Goal: Information Seeking & Learning: Learn about a topic

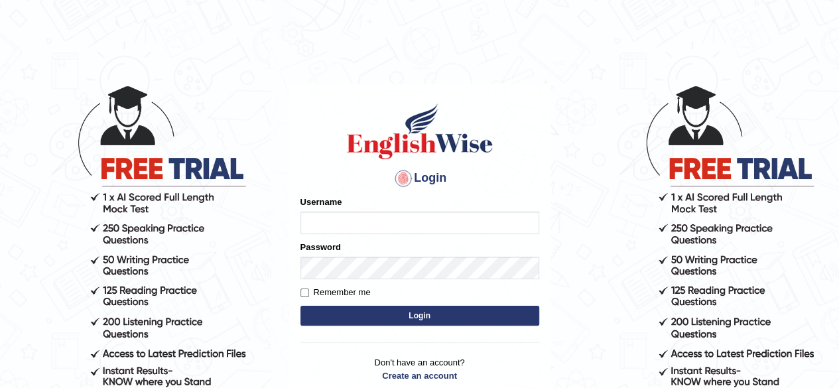
type input "simranjeetkaur_parramatta"
click at [385, 319] on button "Login" at bounding box center [419, 316] width 239 height 20
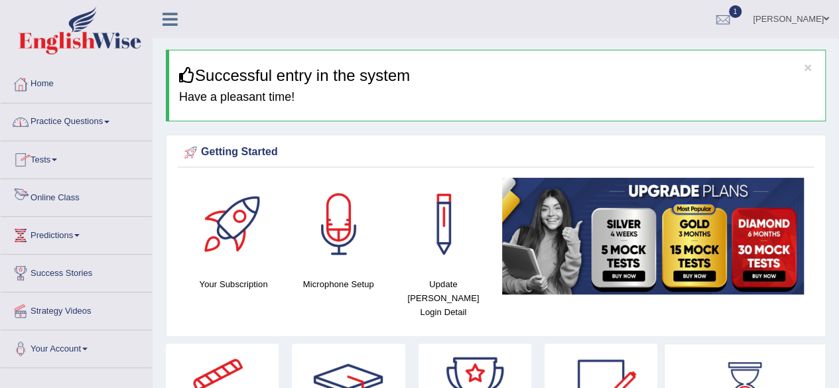
click at [65, 194] on link "Online Class" at bounding box center [76, 195] width 151 height 33
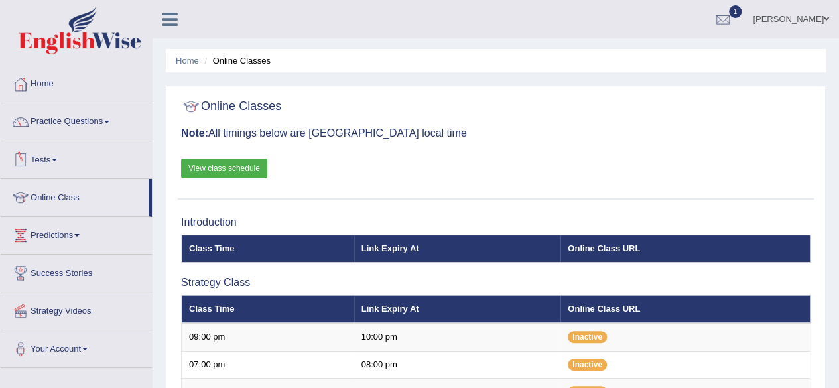
click at [446, 151] on div "Online Classes Note: All timings below are Melbourne local time View class sche…" at bounding box center [496, 146] width 636 height 107
click at [227, 167] on link "View class schedule" at bounding box center [224, 169] width 86 height 20
click at [64, 89] on link "Home" at bounding box center [76, 82] width 151 height 33
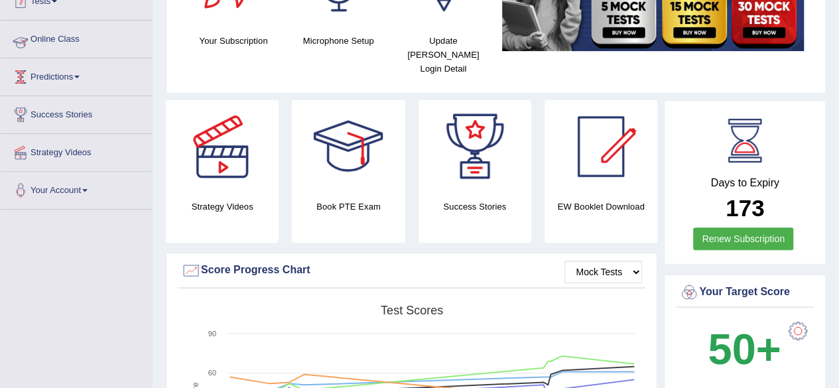
scroll to position [159, 0]
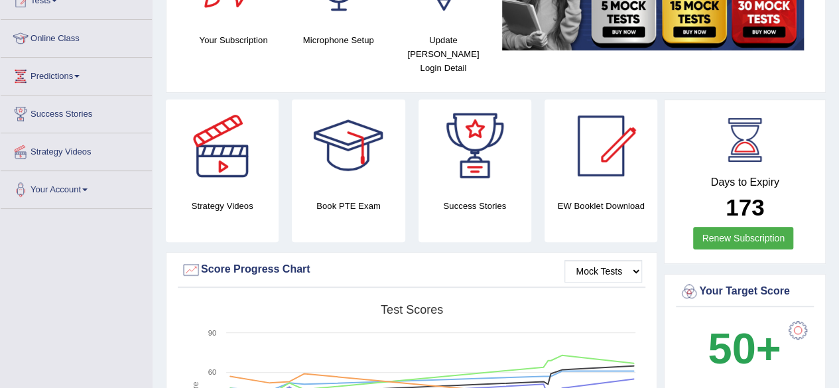
click at [51, 36] on link "Online Class" at bounding box center [76, 36] width 151 height 33
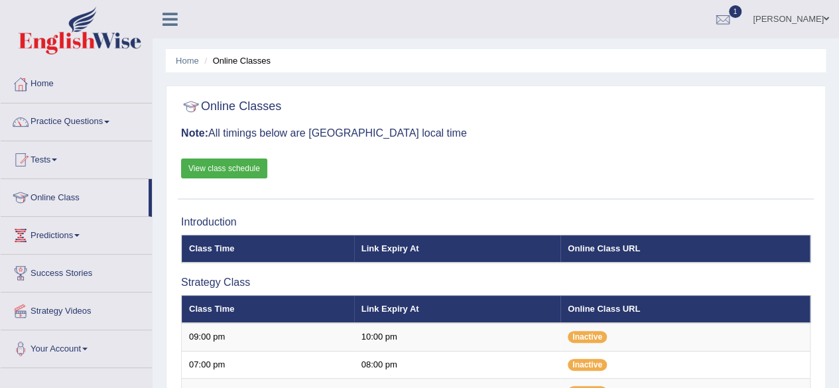
click at [103, 127] on link "Practice Questions" at bounding box center [76, 119] width 151 height 33
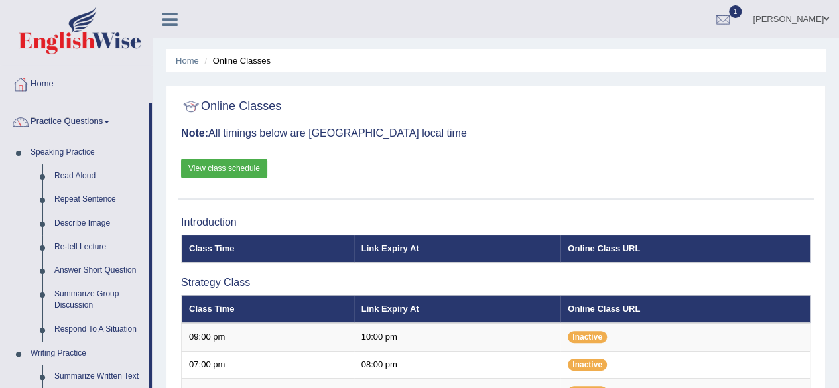
click at [103, 127] on link "Practice Questions" at bounding box center [75, 119] width 148 height 33
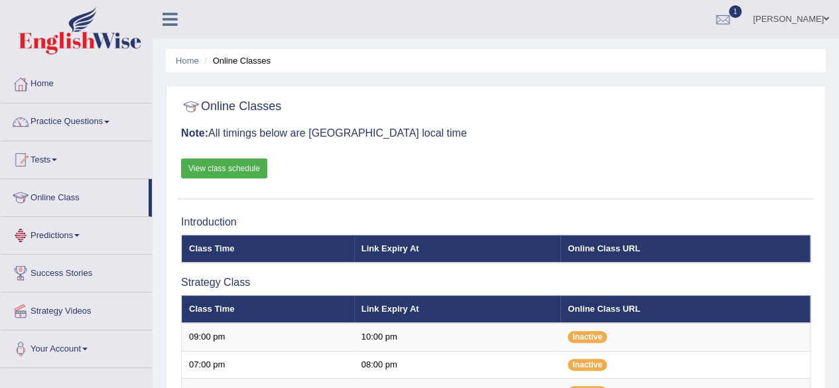
click at [552, 133] on h3 "Note: All timings below are Melbourne local time" at bounding box center [495, 133] width 629 height 12
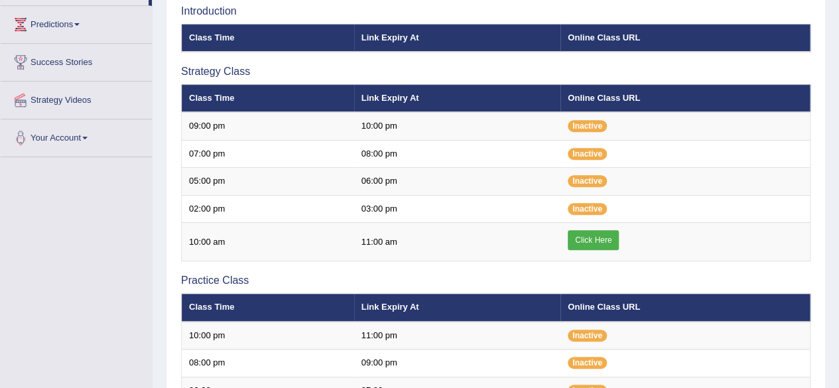
scroll to position [212, 0]
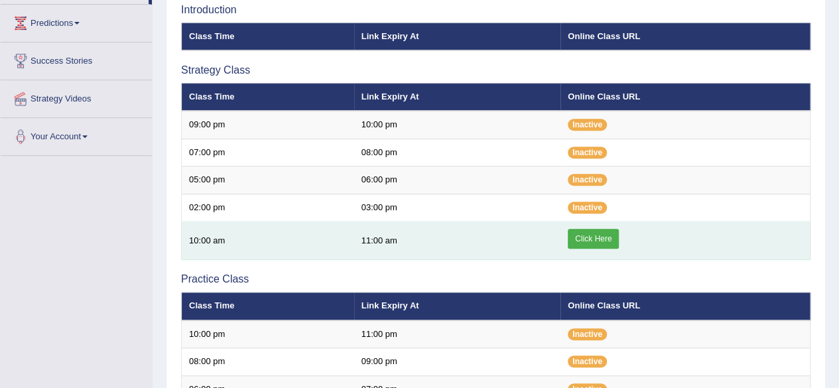
click at [608, 238] on link "Click Here" at bounding box center [593, 239] width 51 height 20
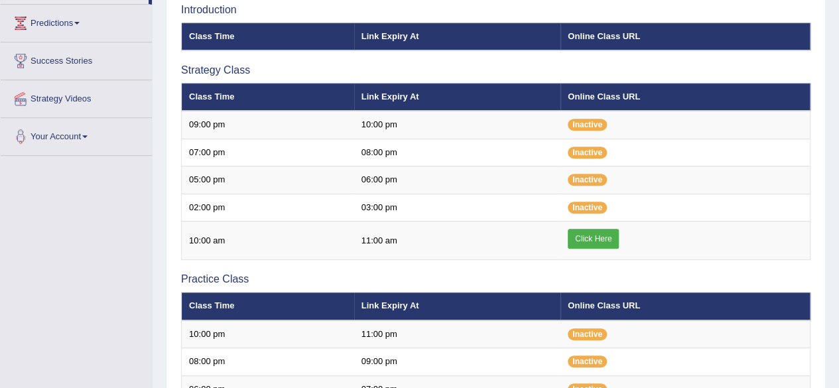
click at [157, 32] on div "Home Online Classes Online Classes Note: All timings below are Melbourne local …" at bounding box center [496, 231] width 686 height 887
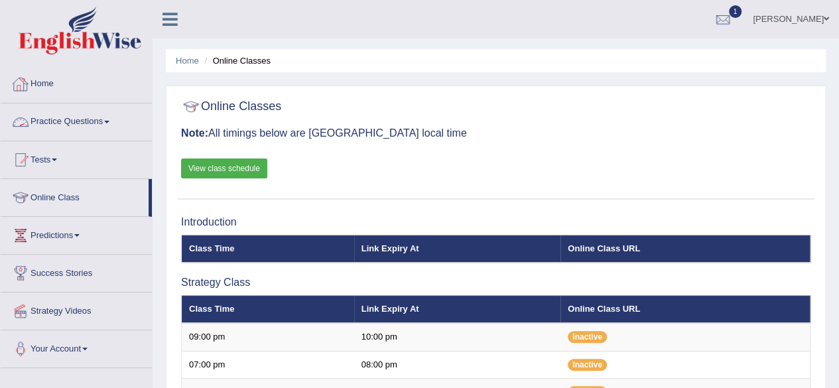
click at [66, 133] on link "Practice Questions" at bounding box center [76, 119] width 151 height 33
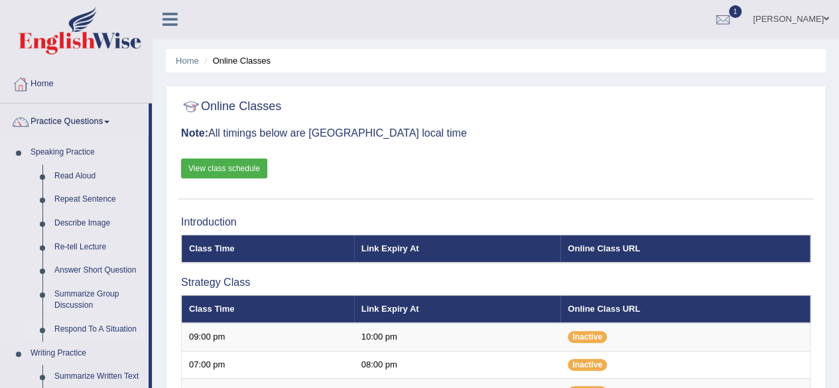
click at [90, 329] on link "Respond To A Situation" at bounding box center [98, 330] width 100 height 24
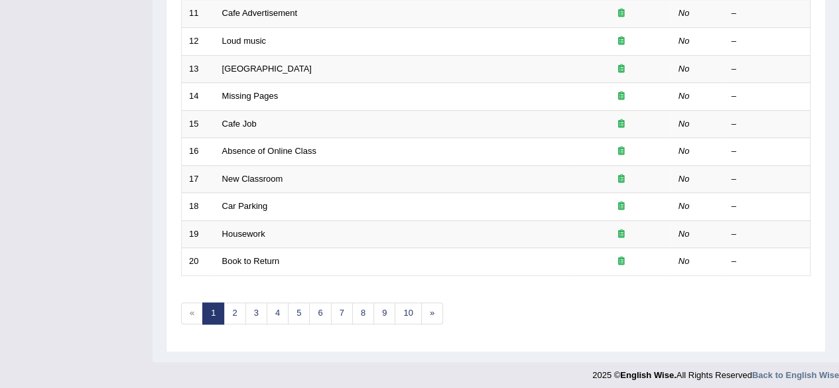
scroll to position [483, 0]
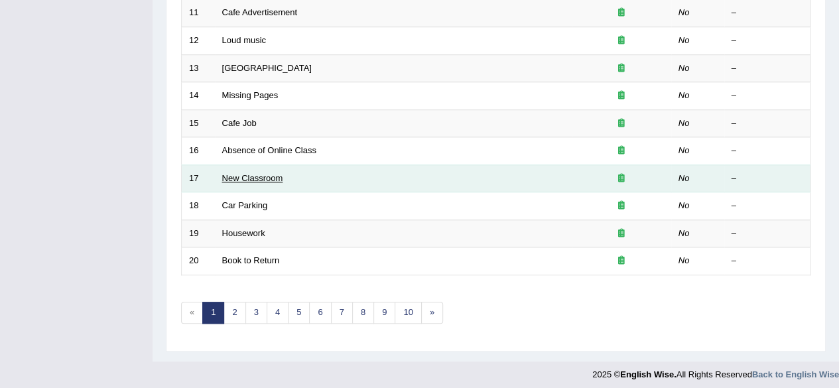
click at [258, 173] on link "New Classroom" at bounding box center [252, 178] width 61 height 10
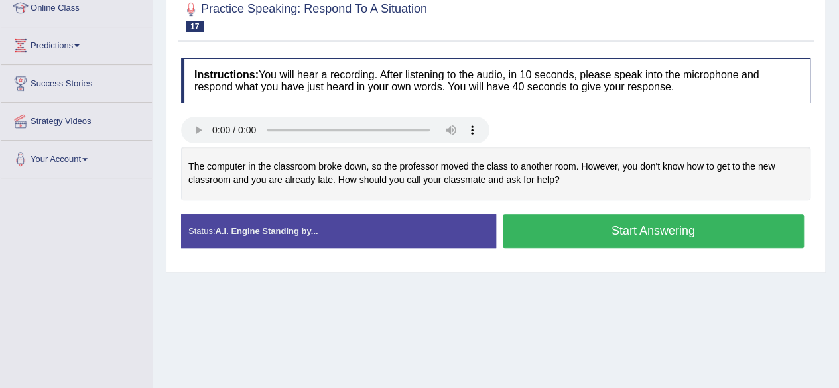
scroll to position [188, 0]
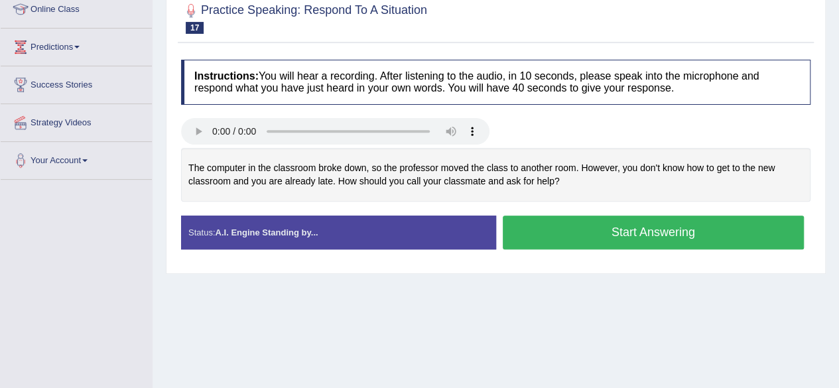
click at [667, 230] on button "Start Answering" at bounding box center [654, 233] width 302 height 34
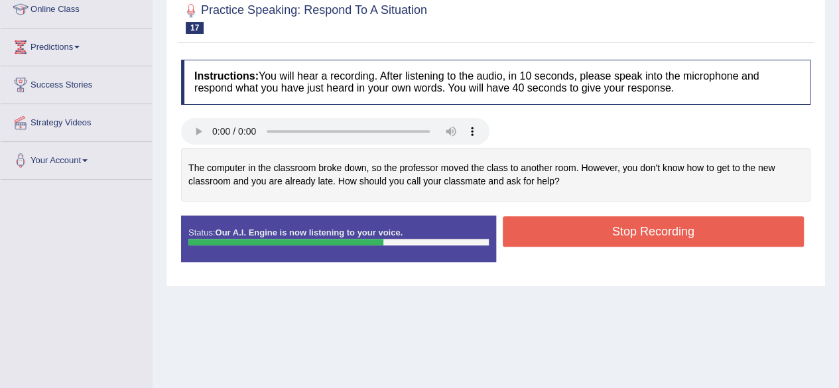
click at [667, 230] on button "Stop Recording" at bounding box center [654, 231] width 302 height 31
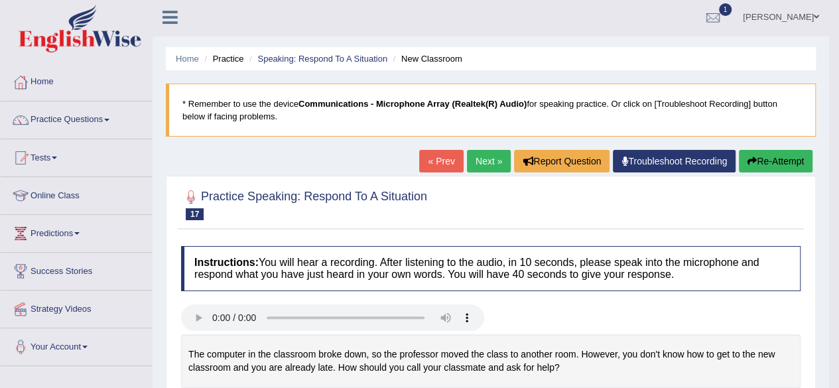
scroll to position [0, 0]
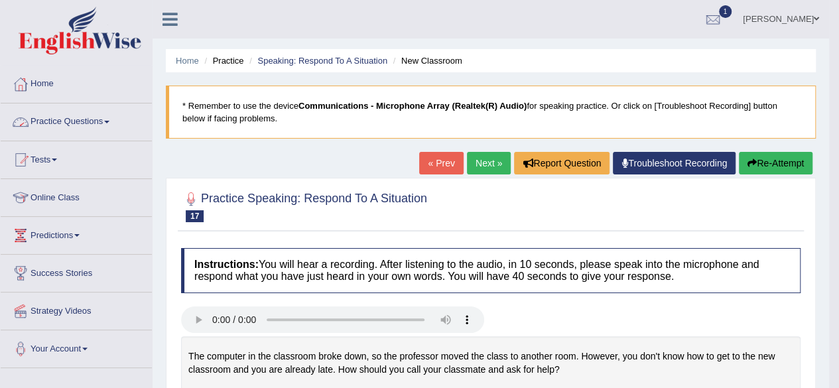
click at [68, 127] on link "Practice Questions" at bounding box center [76, 119] width 151 height 33
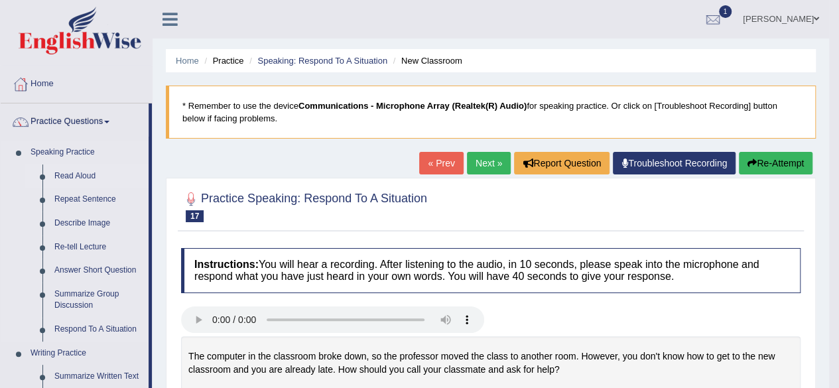
click at [76, 170] on link "Read Aloud" at bounding box center [98, 176] width 100 height 24
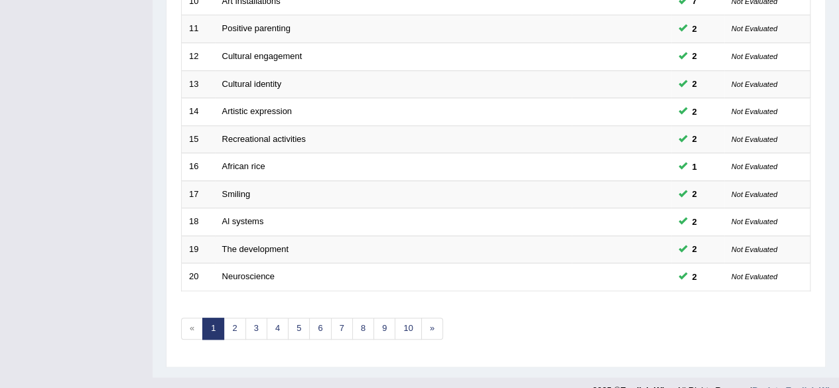
scroll to position [483, 0]
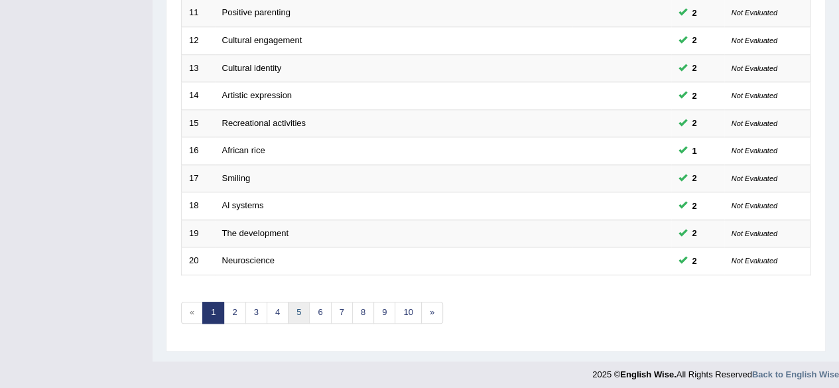
click at [296, 308] on link "5" at bounding box center [299, 313] width 22 height 22
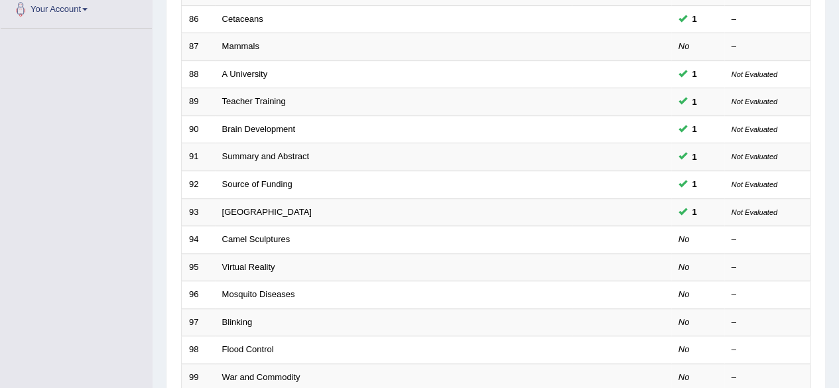
scroll to position [483, 0]
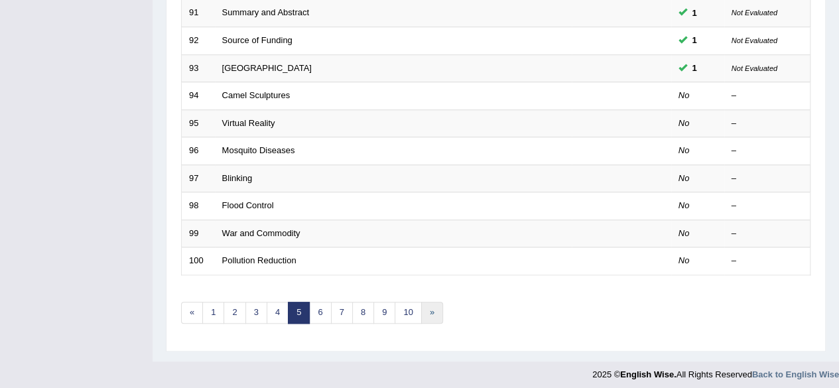
click at [428, 305] on link "»" at bounding box center [432, 313] width 22 height 22
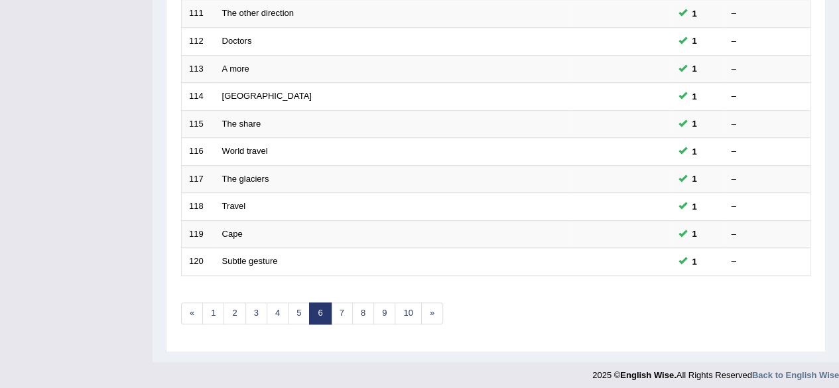
scroll to position [483, 0]
click at [409, 311] on link "10" at bounding box center [408, 313] width 27 height 22
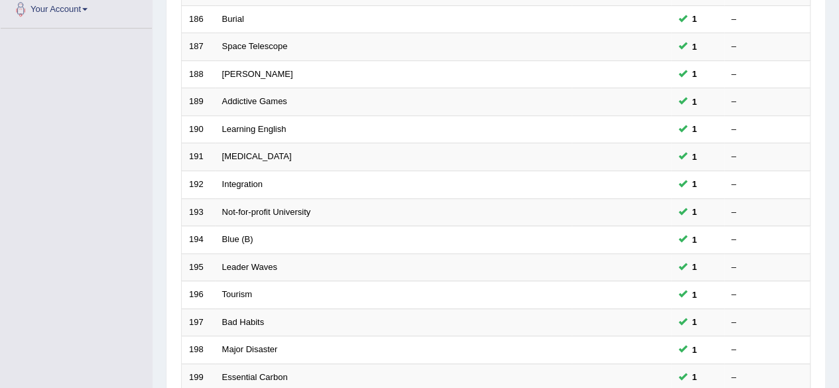
scroll to position [483, 0]
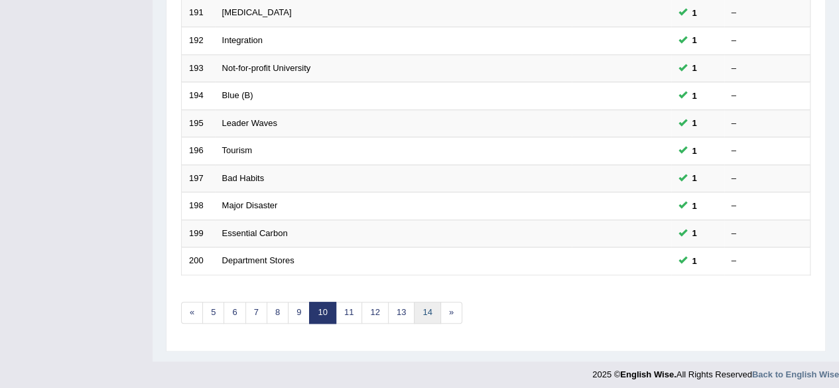
click at [419, 308] on link "14" at bounding box center [427, 313] width 27 height 22
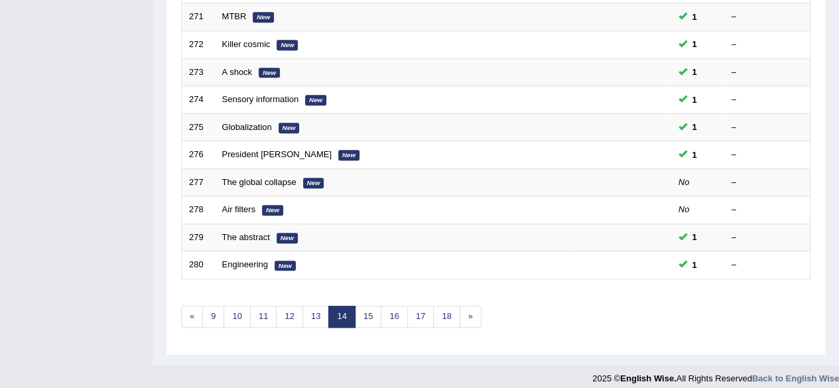
scroll to position [483, 0]
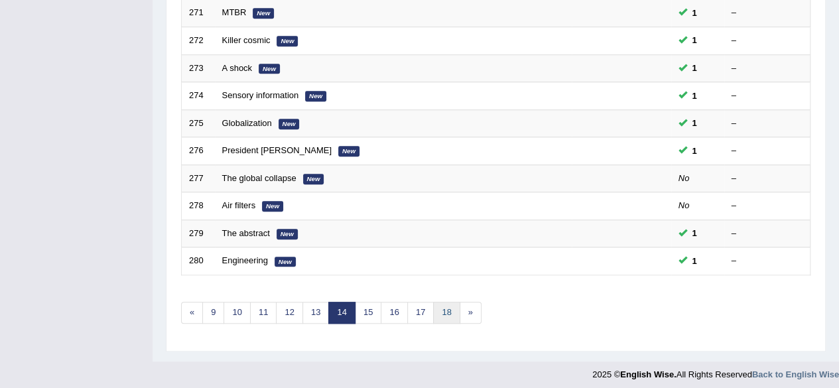
click at [446, 312] on link "18" at bounding box center [446, 313] width 27 height 22
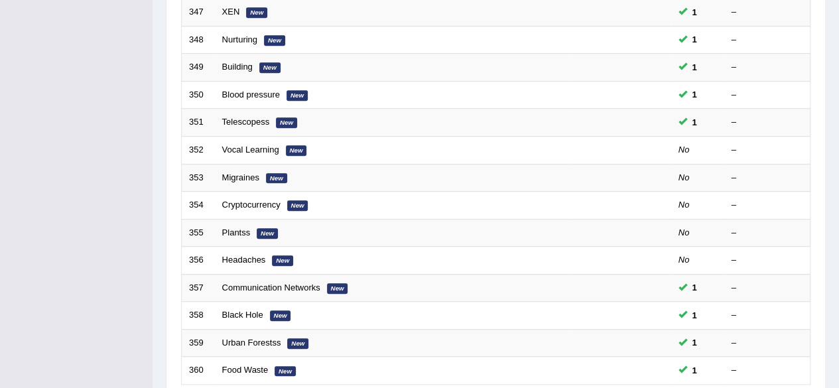
scroll to position [483, 0]
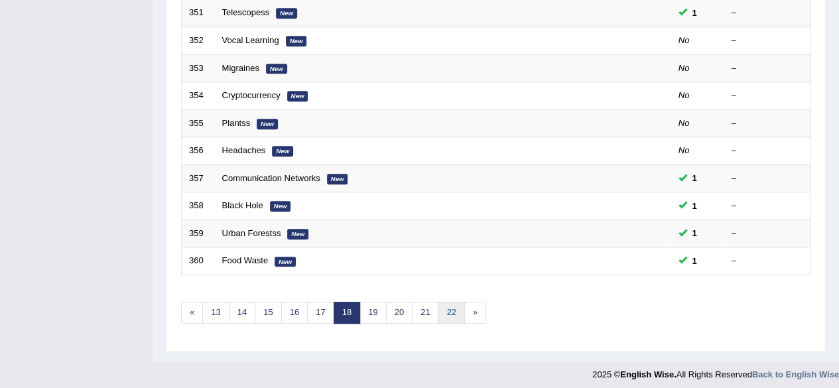
click at [442, 313] on link "22" at bounding box center [451, 313] width 27 height 22
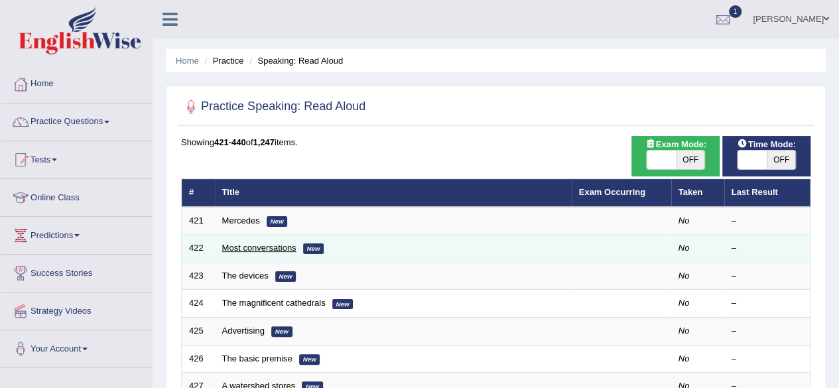
click at [248, 251] on link "Most conversations" at bounding box center [259, 248] width 74 height 10
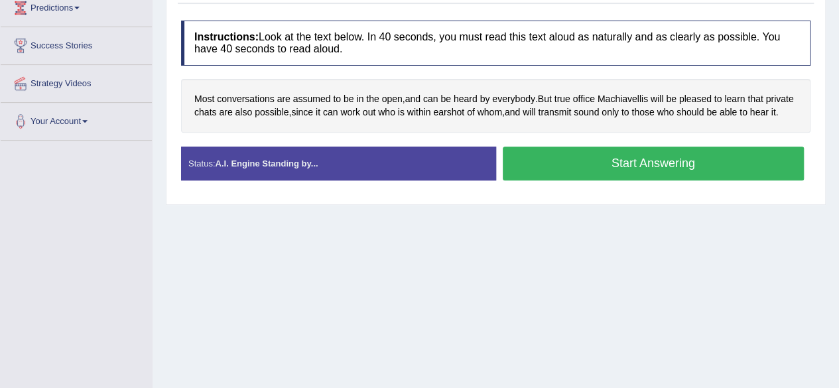
scroll to position [239, 0]
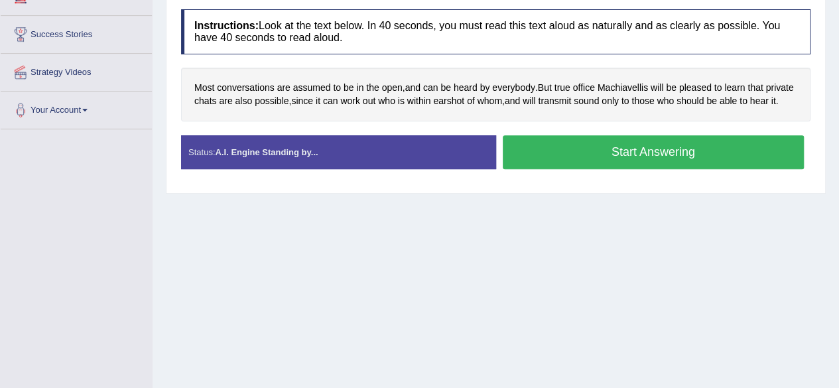
click at [633, 169] on button "Start Answering" at bounding box center [654, 152] width 302 height 34
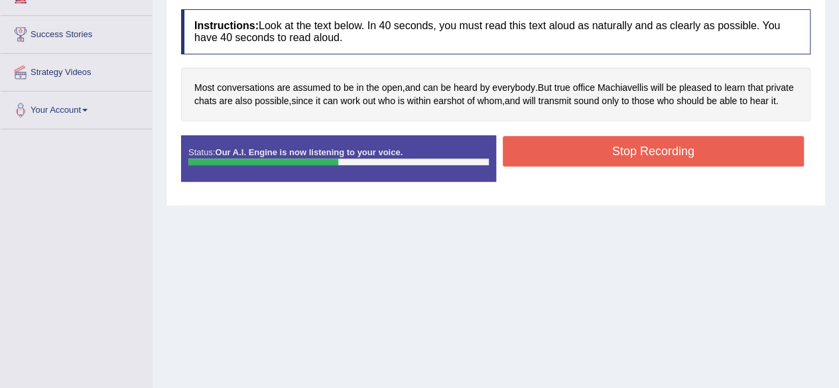
click at [633, 166] on button "Stop Recording" at bounding box center [654, 151] width 302 height 31
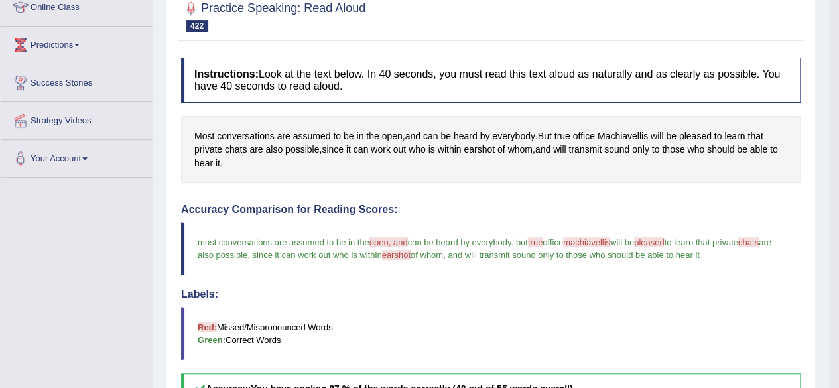
scroll to position [89, 0]
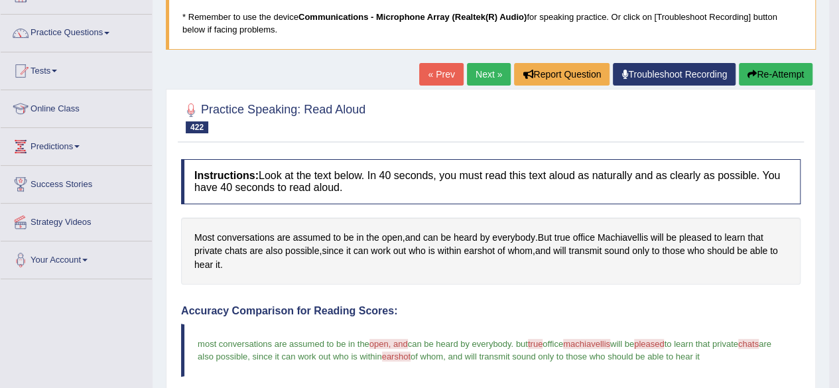
click at [489, 68] on link "Next »" at bounding box center [489, 74] width 44 height 23
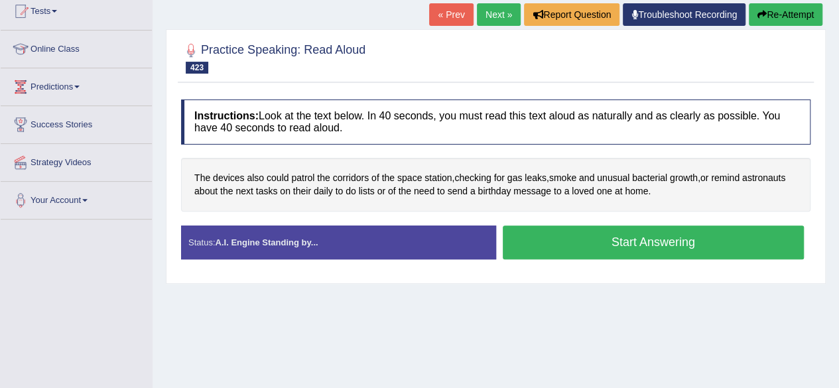
scroll to position [159, 0]
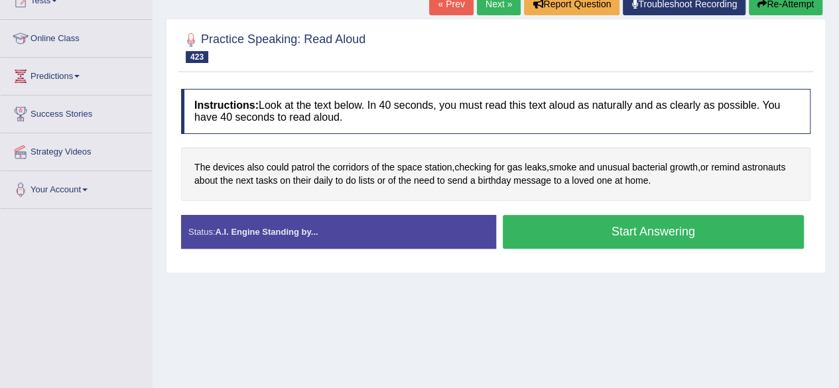
click at [616, 233] on button "Start Answering" at bounding box center [654, 232] width 302 height 34
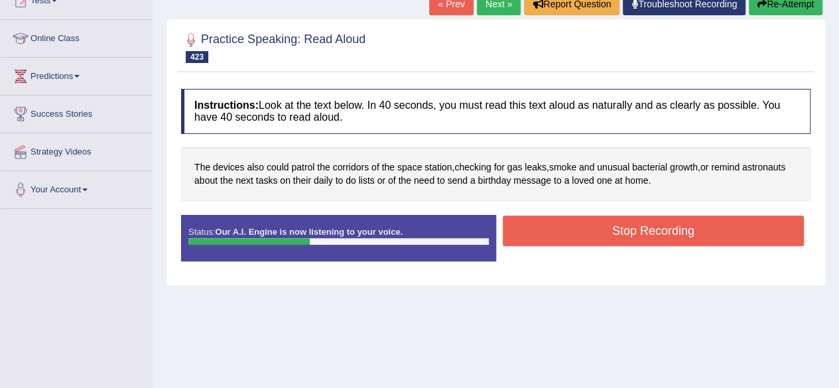
click at [616, 233] on button "Stop Recording" at bounding box center [654, 231] width 302 height 31
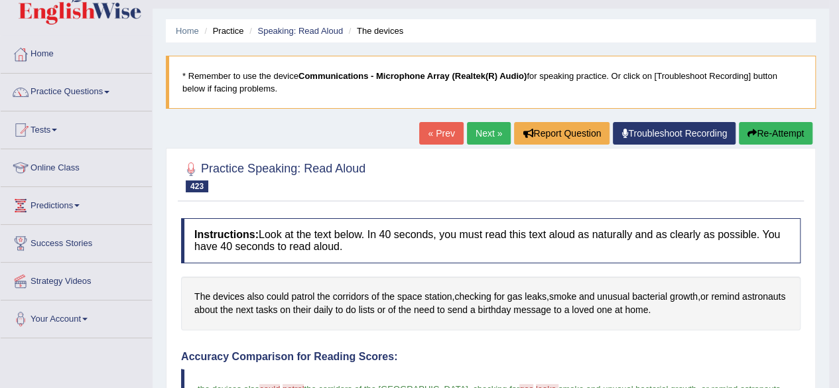
scroll to position [0, 0]
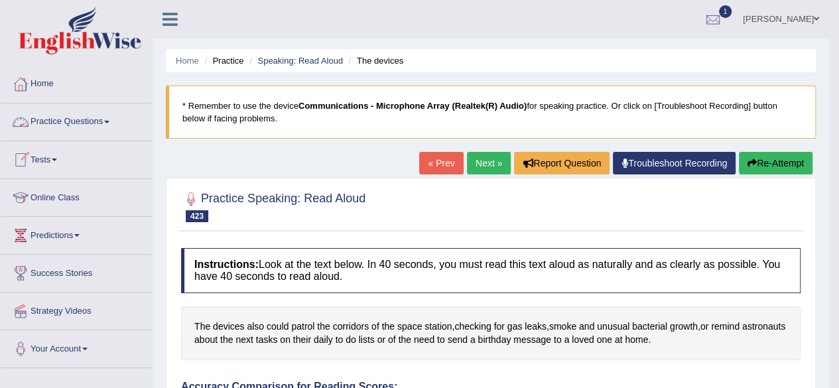
click at [94, 116] on link "Practice Questions" at bounding box center [76, 119] width 151 height 33
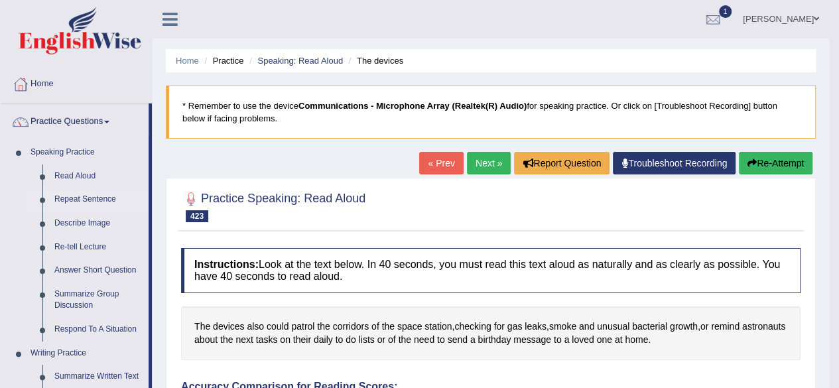
click at [77, 197] on link "Repeat Sentence" at bounding box center [98, 200] width 100 height 24
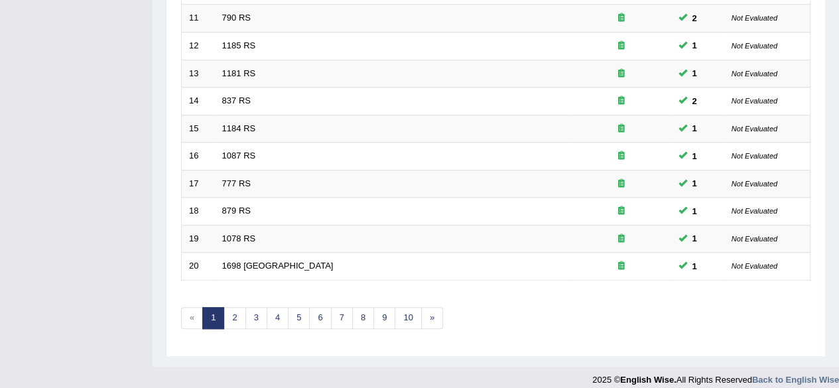
scroll to position [483, 0]
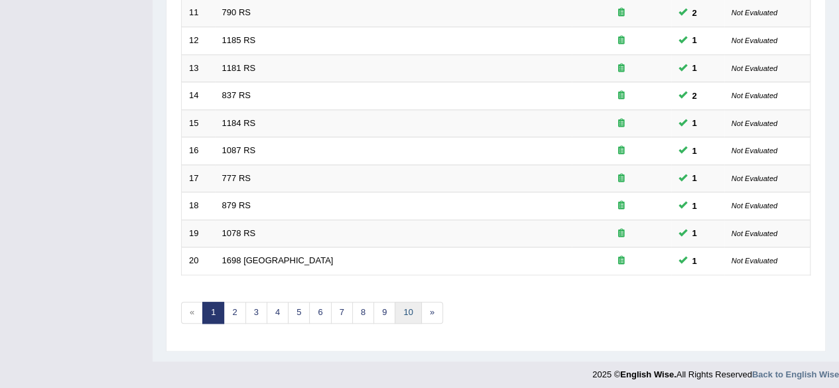
click at [399, 311] on link "10" at bounding box center [408, 313] width 27 height 22
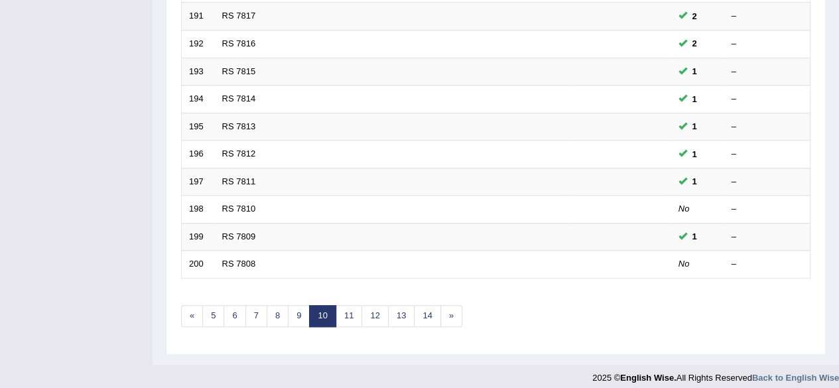
scroll to position [483, 0]
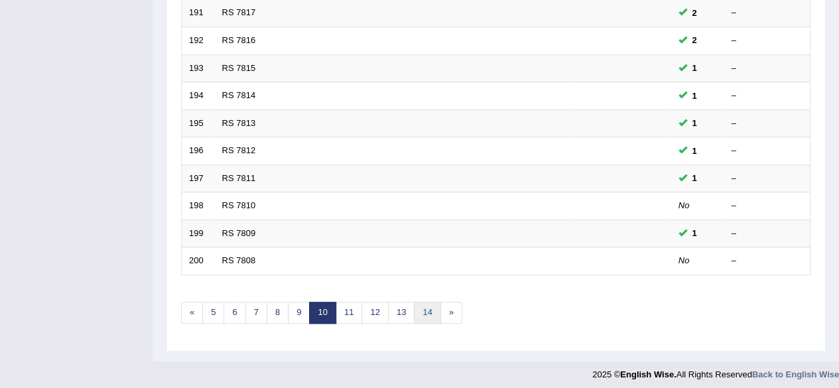
click at [425, 305] on link "14" at bounding box center [427, 313] width 27 height 22
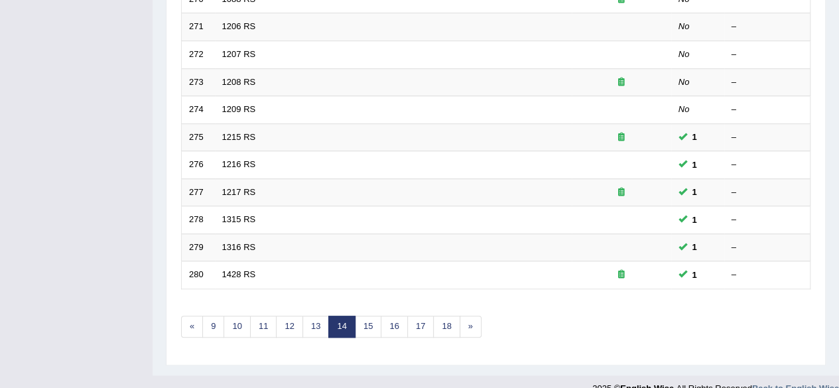
scroll to position [483, 0]
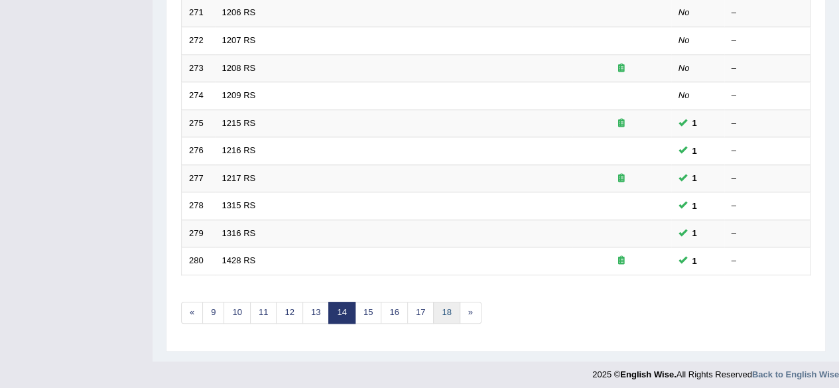
click at [443, 306] on link "18" at bounding box center [446, 313] width 27 height 22
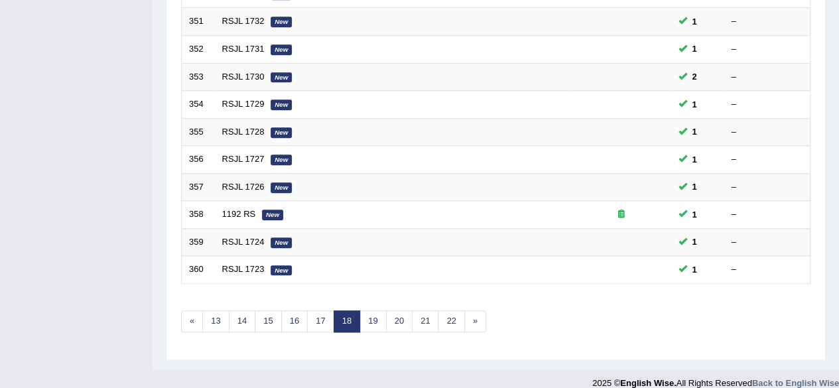
scroll to position [483, 0]
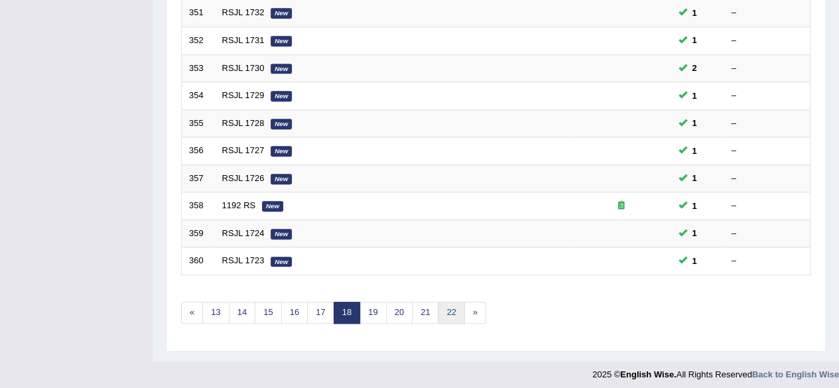
click at [444, 310] on link "22" at bounding box center [451, 313] width 27 height 22
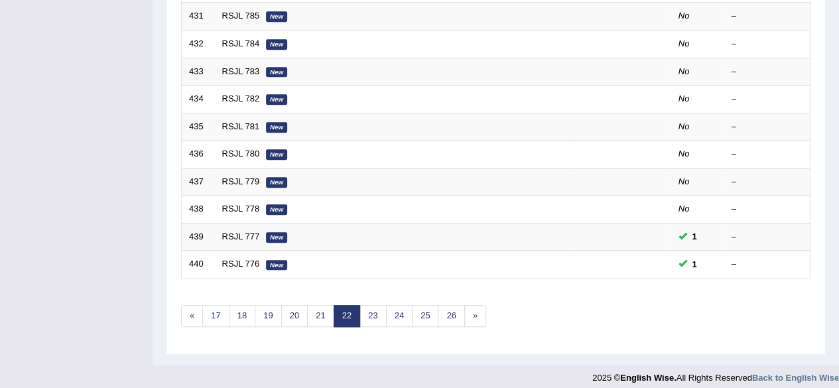
scroll to position [483, 0]
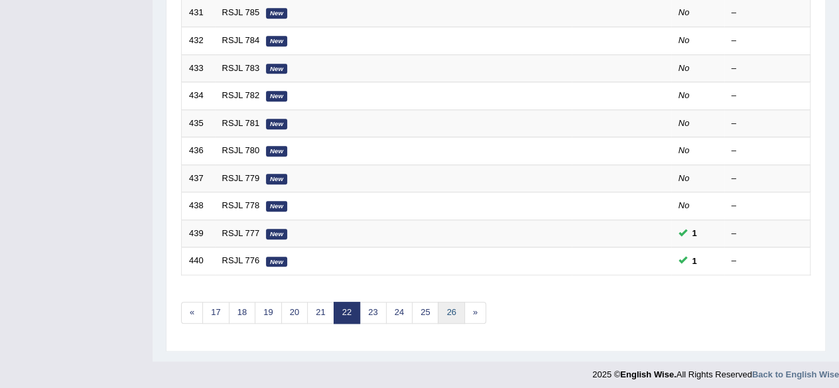
click at [446, 308] on link "26" at bounding box center [451, 313] width 27 height 22
click at [448, 306] on link "30" at bounding box center [451, 313] width 27 height 22
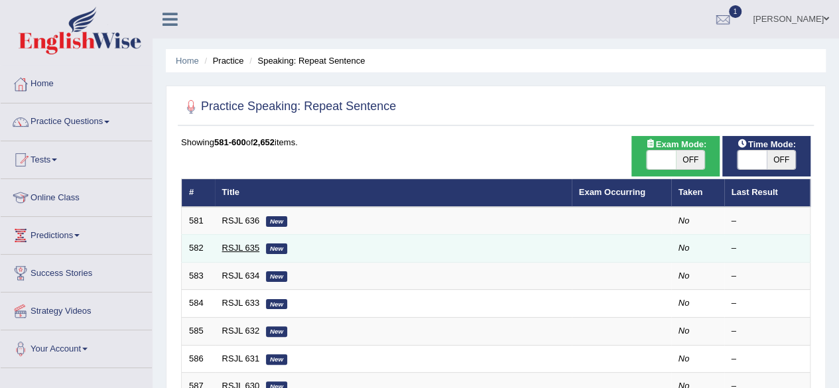
click at [236, 243] on link "RSJL 635" at bounding box center [241, 248] width 38 height 10
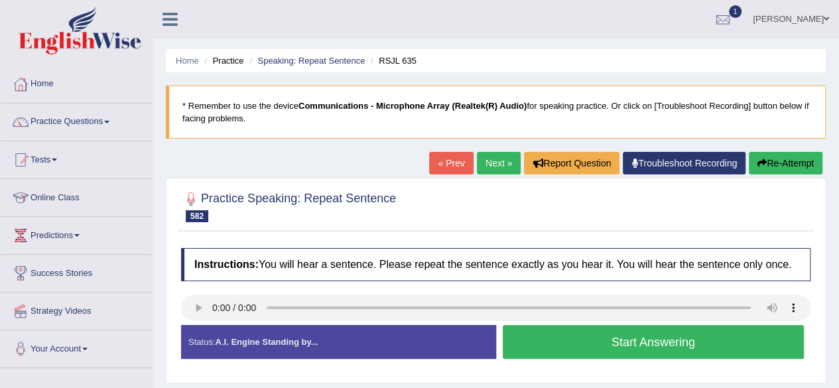
click at [488, 163] on link "Next »" at bounding box center [499, 163] width 44 height 23
click at [566, 342] on button "Start Answering" at bounding box center [654, 342] width 302 height 34
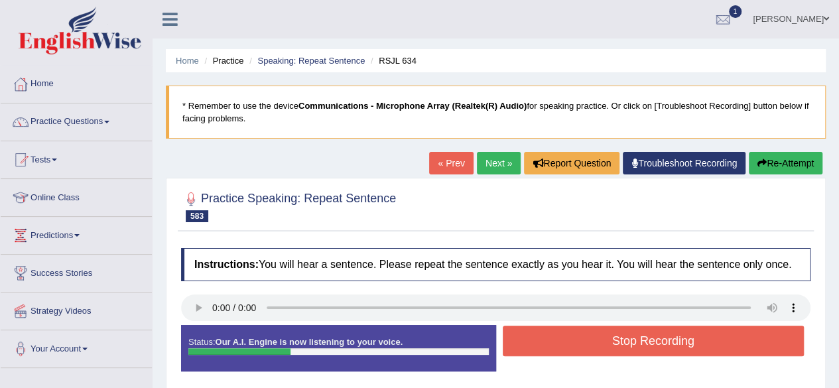
click at [566, 342] on button "Stop Recording" at bounding box center [654, 341] width 302 height 31
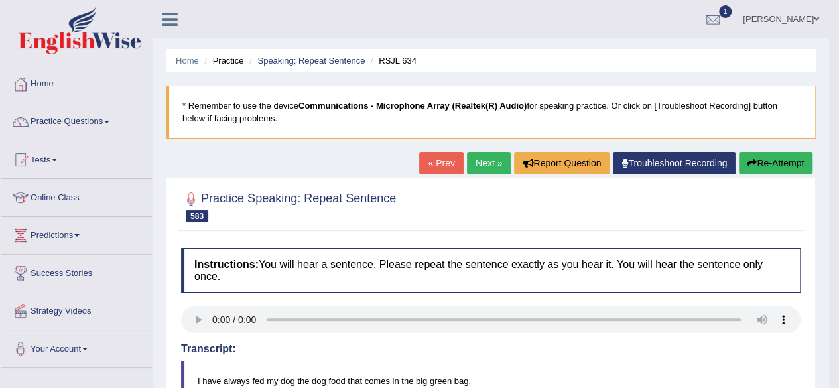
click at [489, 165] on link "Next »" at bounding box center [489, 163] width 44 height 23
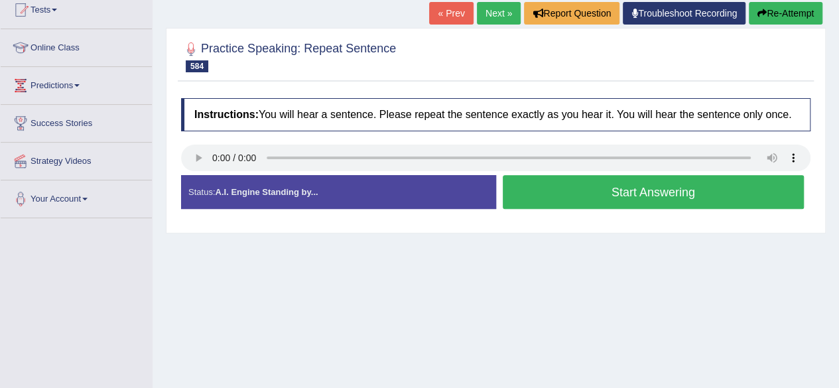
click at [573, 200] on button "Start Answering" at bounding box center [654, 192] width 302 height 34
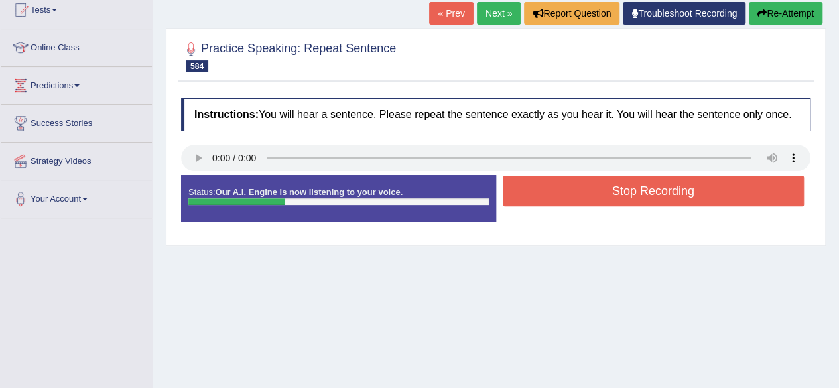
click at [573, 200] on button "Stop Recording" at bounding box center [654, 191] width 302 height 31
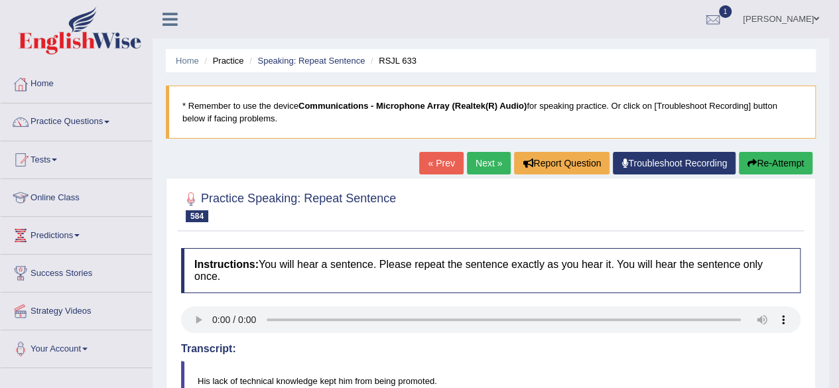
click at [486, 157] on link "Next »" at bounding box center [489, 163] width 44 height 23
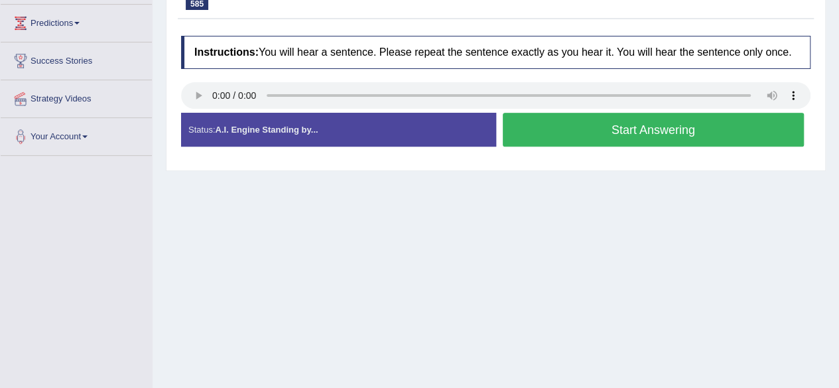
click at [622, 135] on button "Start Answering" at bounding box center [654, 130] width 302 height 34
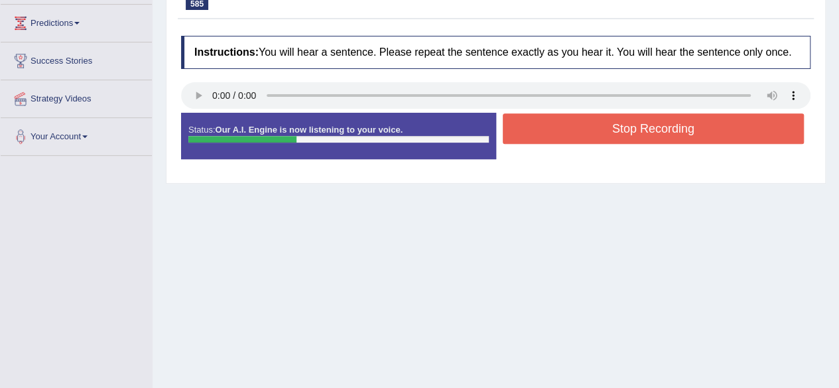
click at [622, 135] on button "Stop Recording" at bounding box center [654, 128] width 302 height 31
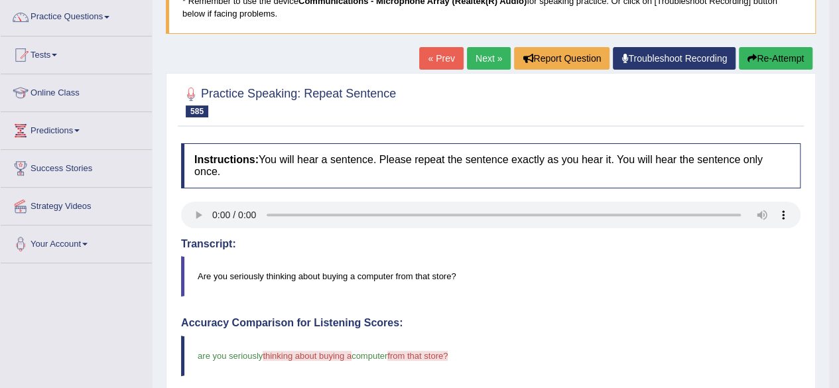
scroll to position [104, 0]
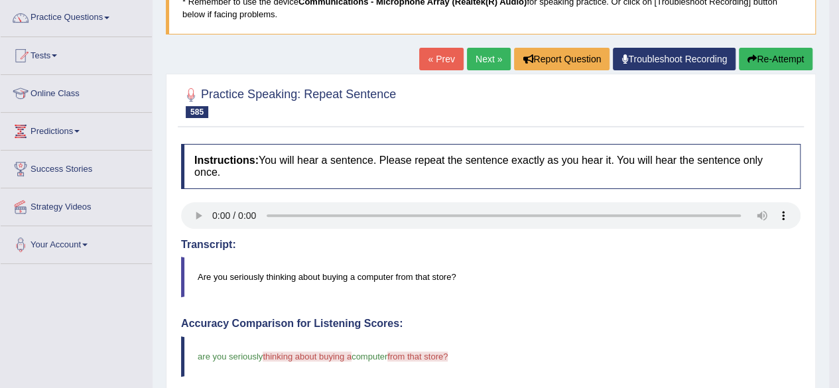
click at [489, 66] on link "Next »" at bounding box center [489, 59] width 44 height 23
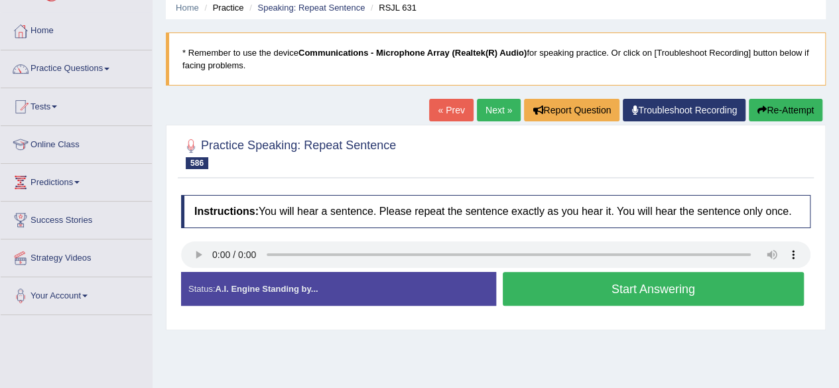
click at [630, 294] on button "Start Answering" at bounding box center [654, 289] width 302 height 34
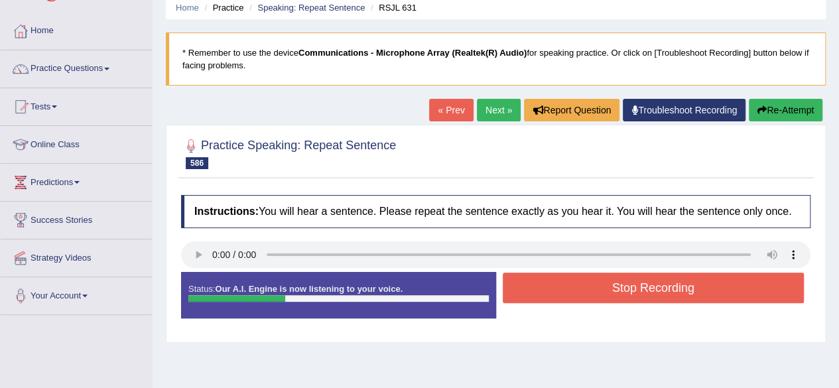
click at [630, 294] on button "Stop Recording" at bounding box center [654, 288] width 302 height 31
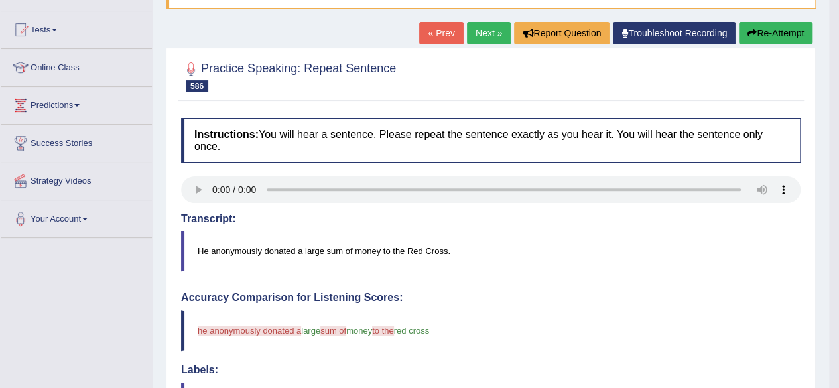
scroll to position [9, 0]
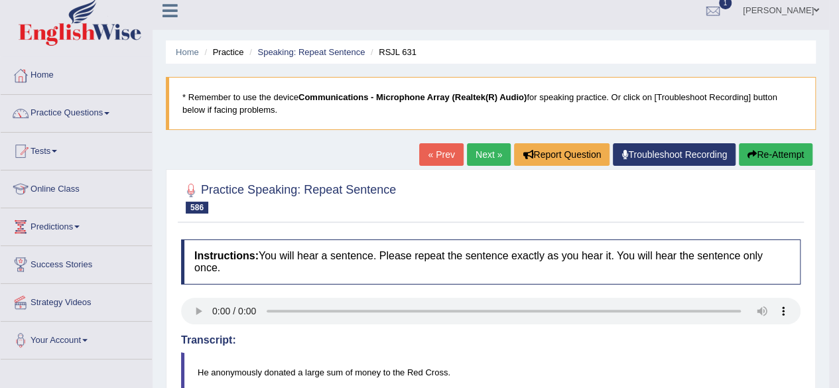
click at [478, 153] on link "Next »" at bounding box center [489, 154] width 44 height 23
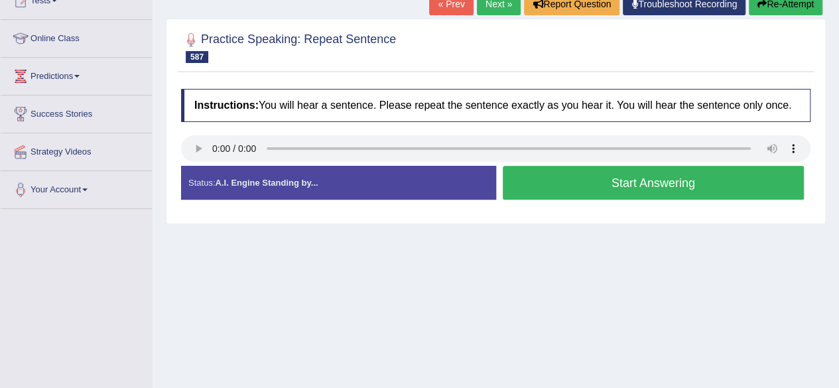
click at [646, 181] on button "Start Answering" at bounding box center [654, 183] width 302 height 34
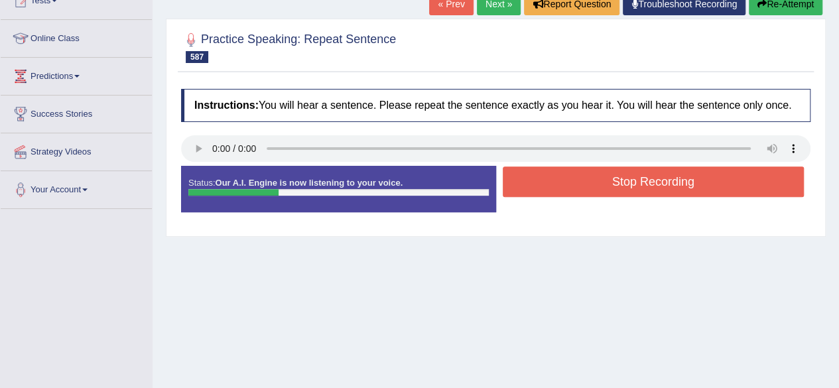
click at [646, 181] on button "Stop Recording" at bounding box center [654, 181] width 302 height 31
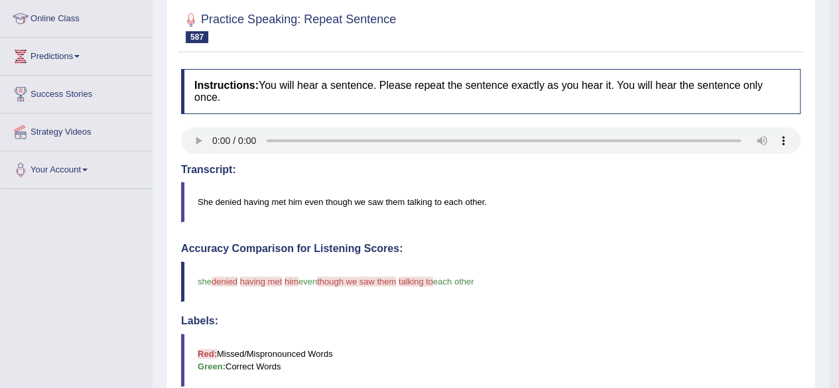
scroll to position [25, 0]
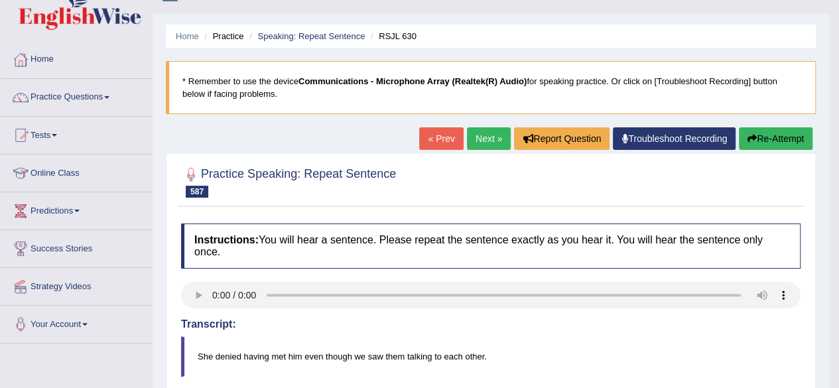
click at [489, 137] on link "Next »" at bounding box center [489, 138] width 44 height 23
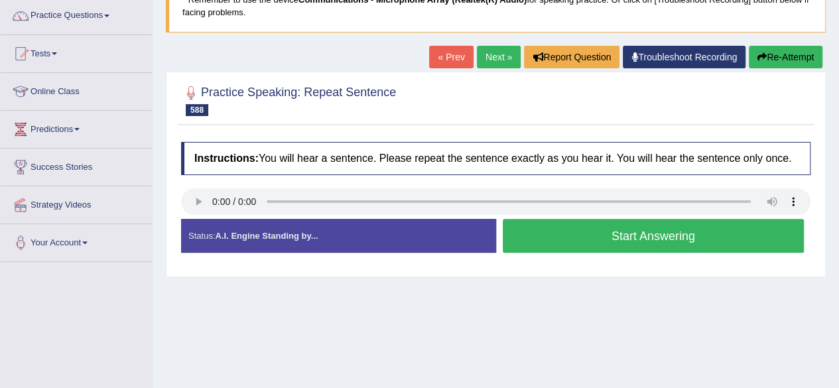
click at [556, 237] on button "Start Answering" at bounding box center [654, 236] width 302 height 34
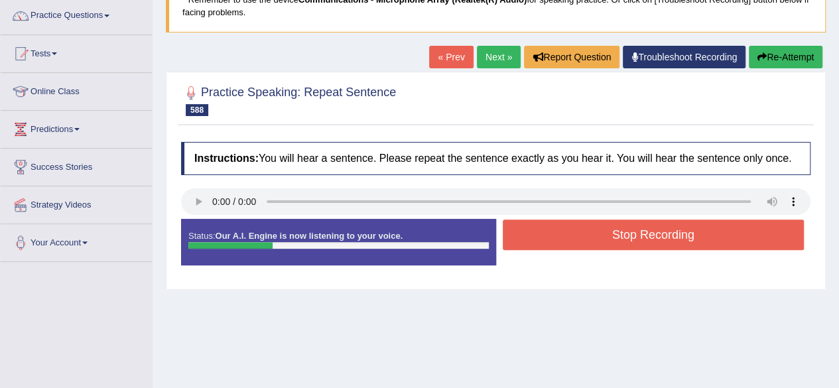
click at [556, 237] on button "Stop Recording" at bounding box center [654, 235] width 302 height 31
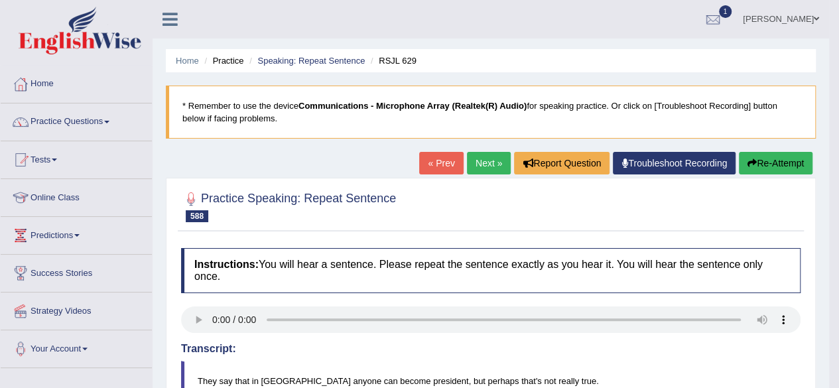
click at [480, 157] on link "Next »" at bounding box center [489, 163] width 44 height 23
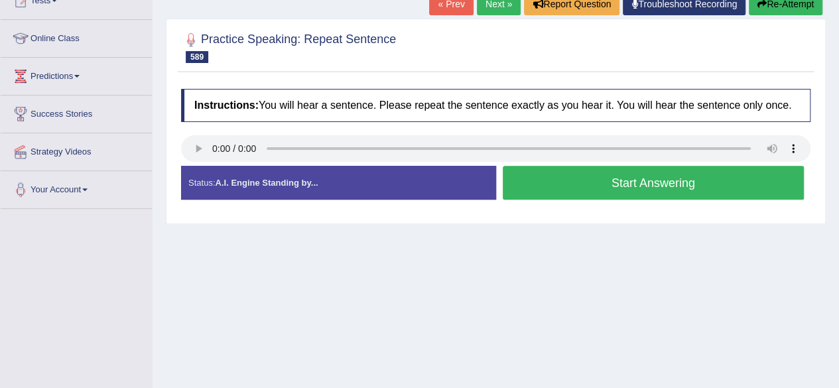
click at [582, 182] on button "Start Answering" at bounding box center [654, 183] width 302 height 34
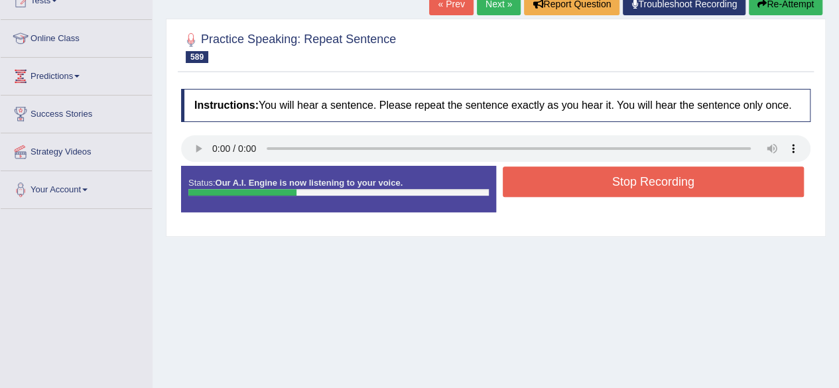
click at [582, 182] on button "Stop Recording" at bounding box center [654, 181] width 302 height 31
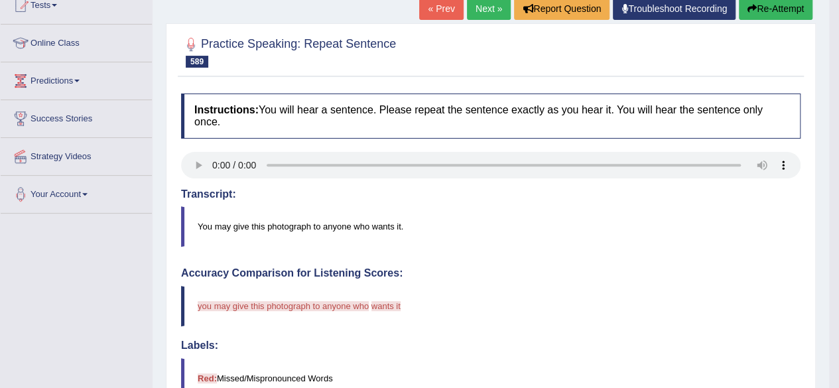
scroll to position [106, 0]
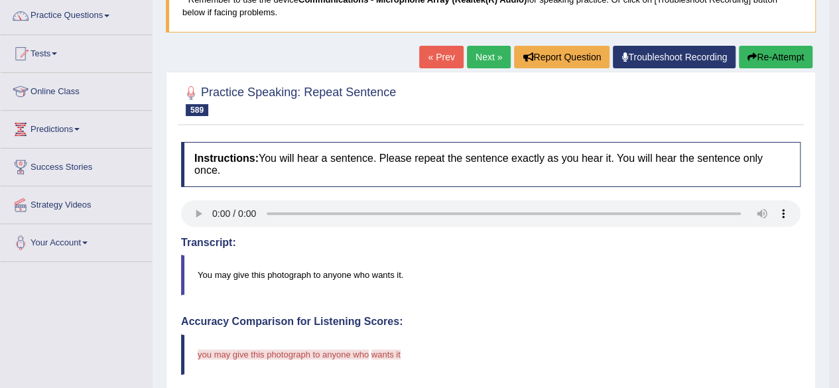
click at [775, 62] on button "Re-Attempt" at bounding box center [776, 57] width 74 height 23
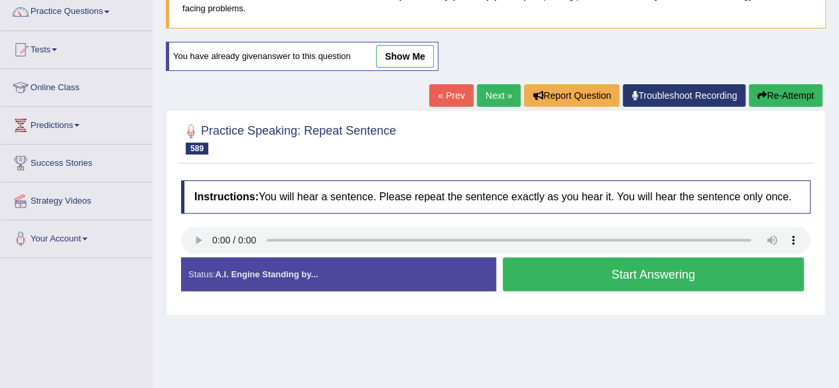
scroll to position [106, 0]
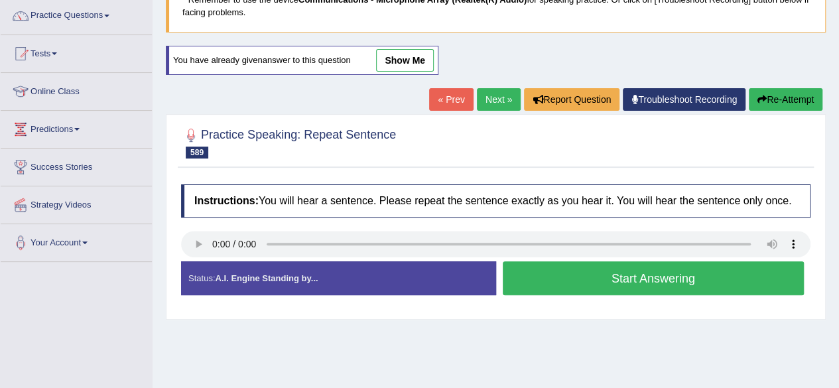
click at [584, 269] on button "Start Answering" at bounding box center [654, 278] width 302 height 34
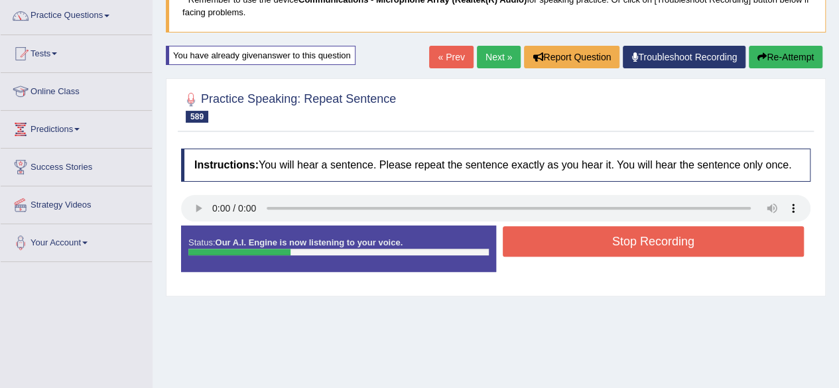
click at [584, 269] on div "Status: Our A.I. Engine is now listening to your voice. Start Answering Stop Re…" at bounding box center [495, 255] width 629 height 60
click at [589, 237] on button "Stop Recording" at bounding box center [654, 241] width 302 height 31
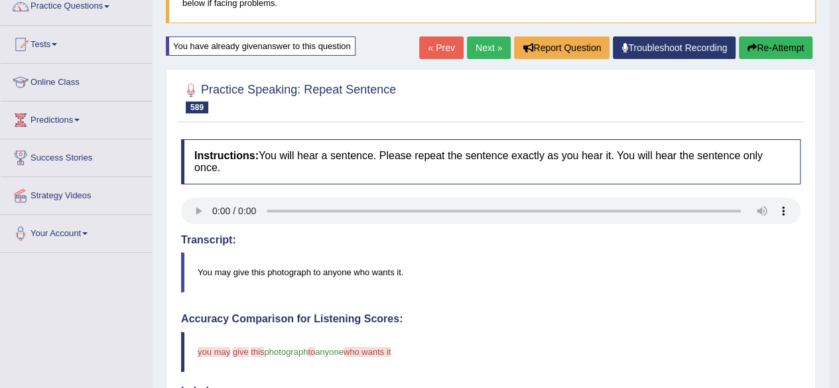
scroll to position [80, 0]
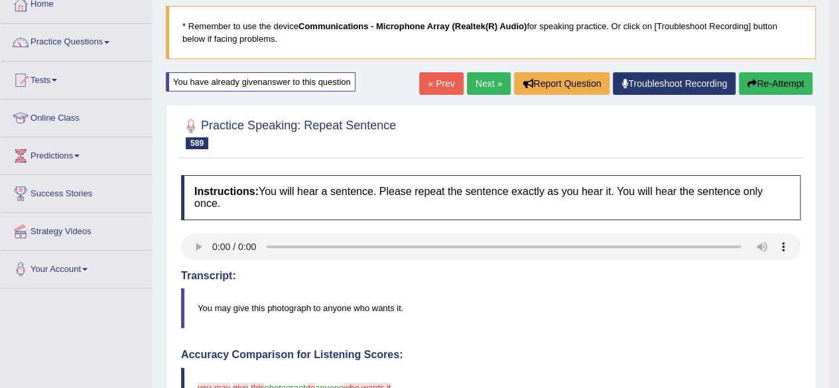
click at [474, 76] on link "Next »" at bounding box center [489, 83] width 44 height 23
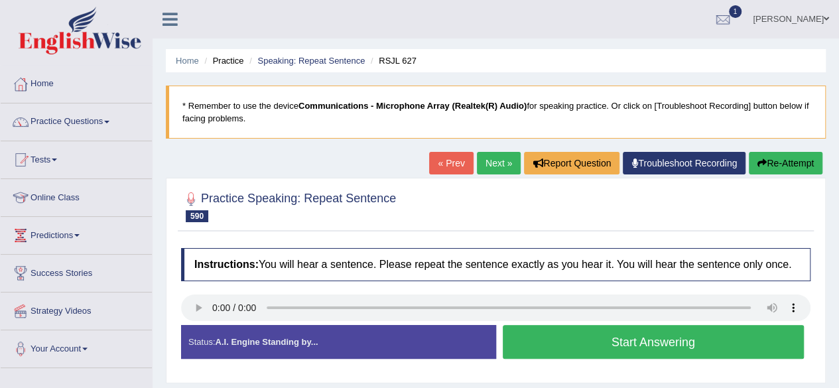
click at [549, 336] on button "Start Answering" at bounding box center [654, 342] width 302 height 34
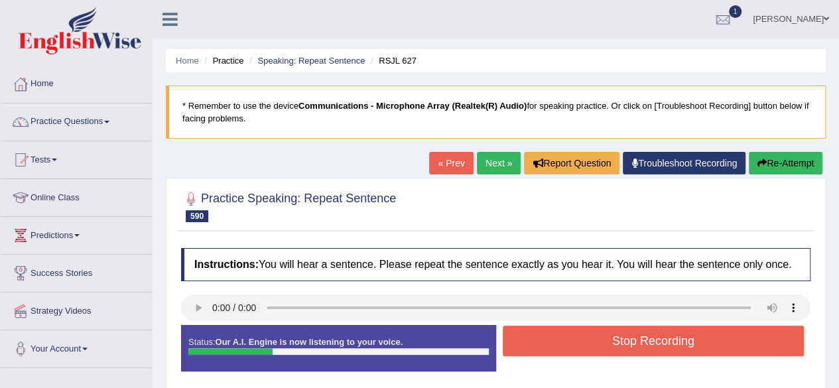
click at [549, 336] on button "Stop Recording" at bounding box center [654, 341] width 302 height 31
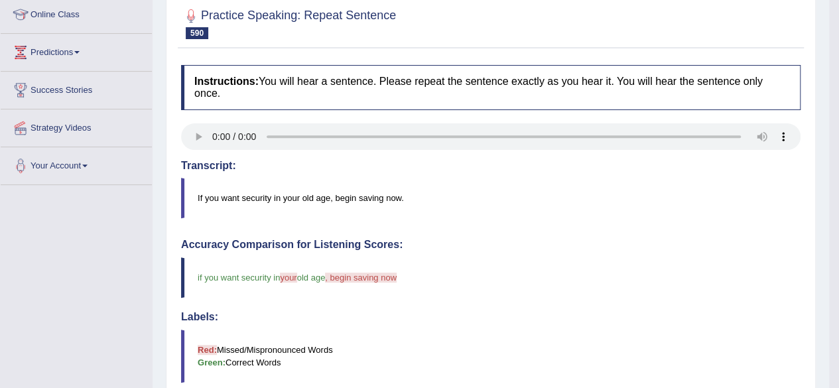
scroll to position [133, 0]
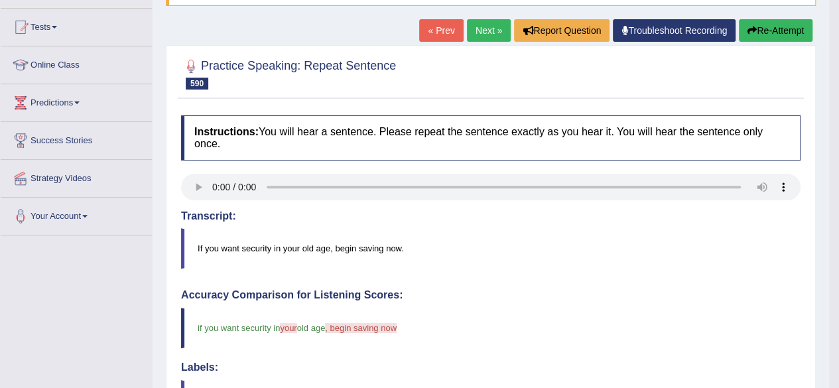
click at [487, 33] on link "Next »" at bounding box center [489, 30] width 44 height 23
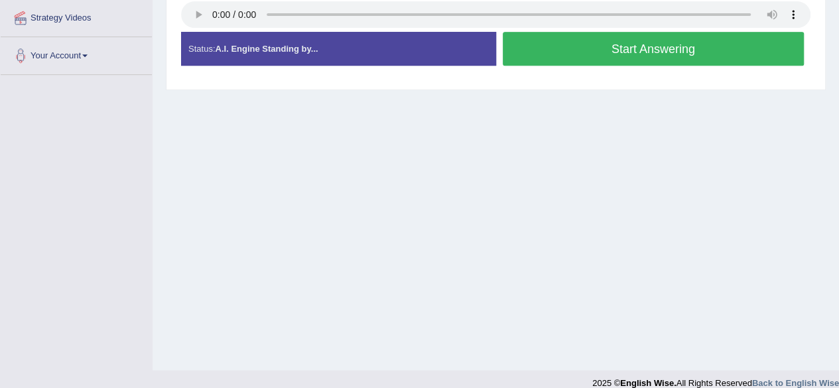
scroll to position [281, 0]
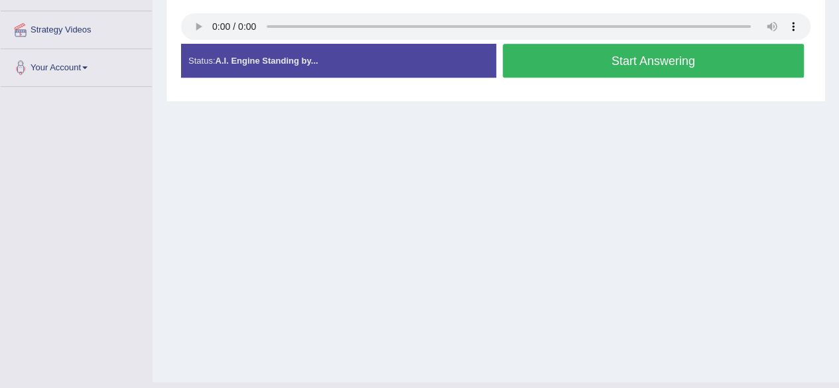
click at [599, 58] on button "Start Answering" at bounding box center [654, 61] width 302 height 34
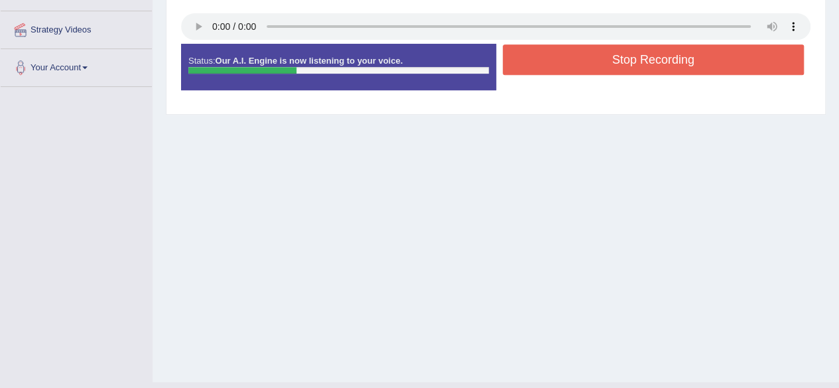
click at [599, 58] on button "Stop Recording" at bounding box center [654, 59] width 302 height 31
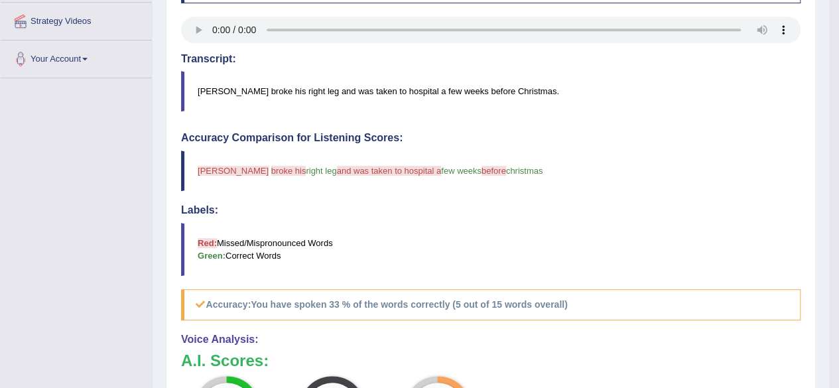
scroll to position [0, 0]
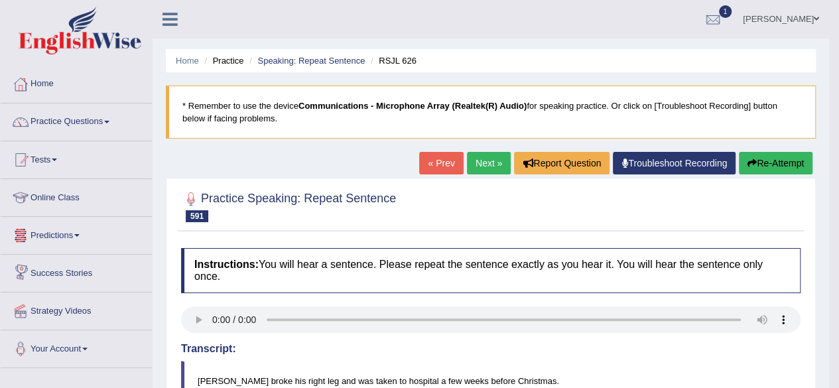
click at [58, 241] on link "Predictions" at bounding box center [76, 233] width 151 height 33
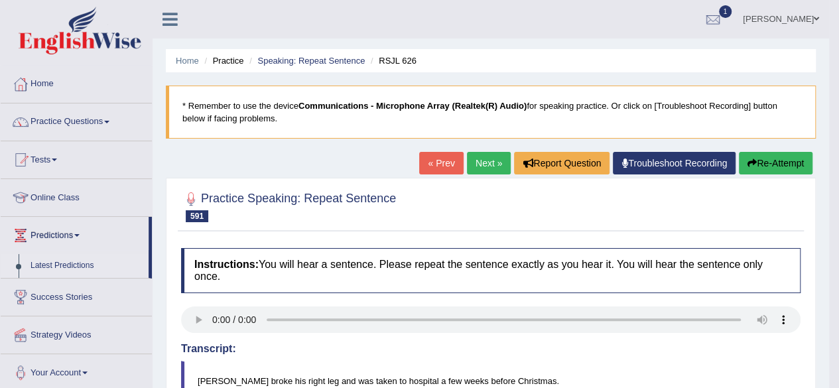
click at [68, 260] on link "Latest Predictions" at bounding box center [87, 266] width 124 height 24
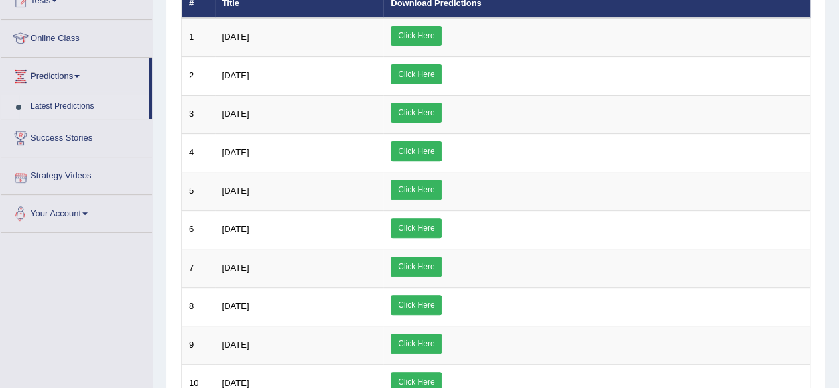
scroll to position [133, 0]
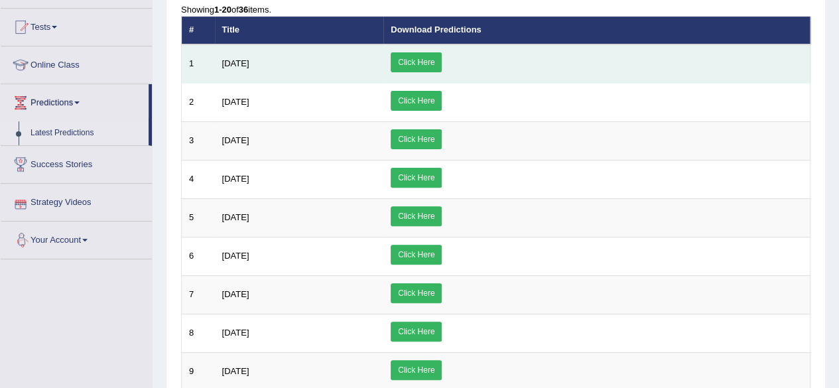
click at [442, 52] on link "Click Here" at bounding box center [416, 62] width 51 height 20
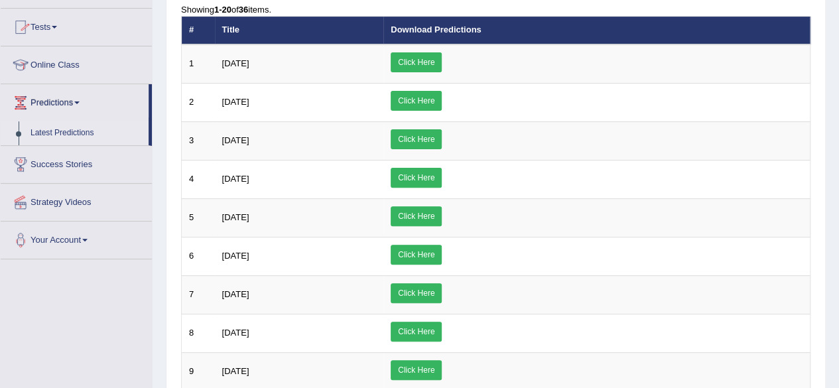
click at [162, 40] on div "Home Latest Predictions Latest Predictions Showing 1-20 of 36 items. # Title Do…" at bounding box center [496, 383] width 686 height 1033
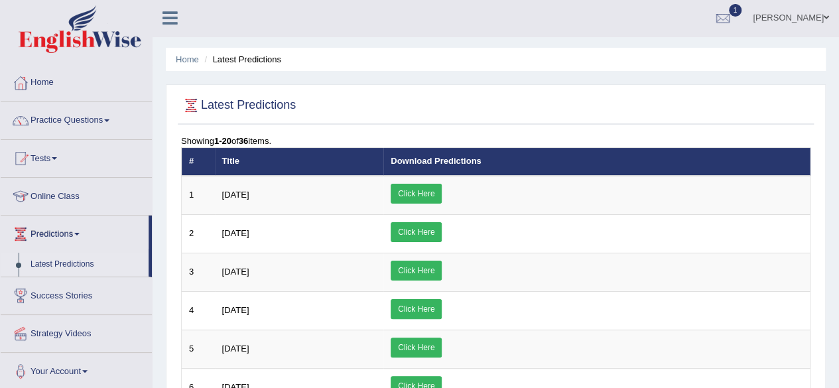
scroll to position [0, 0]
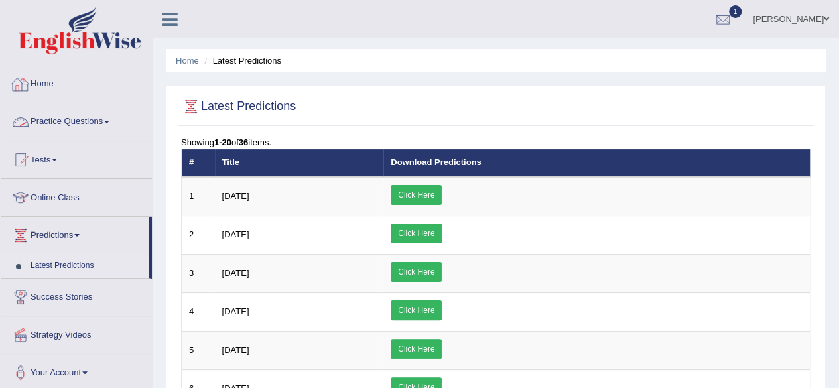
click at [114, 132] on link "Practice Questions" at bounding box center [76, 119] width 151 height 33
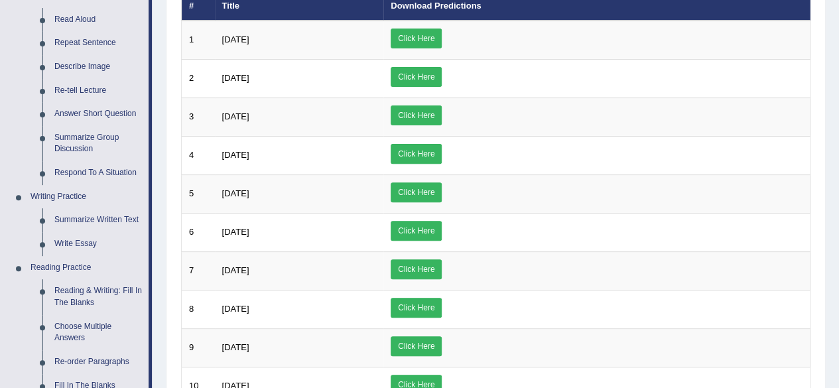
scroll to position [186, 0]
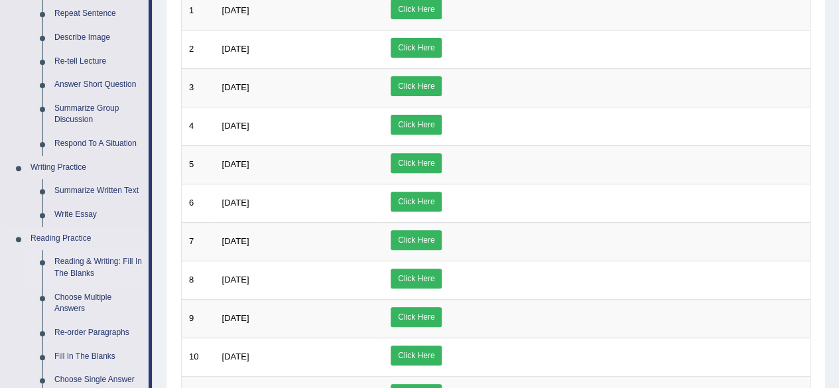
click at [78, 259] on link "Reading & Writing: Fill In The Blanks" at bounding box center [98, 267] width 100 height 35
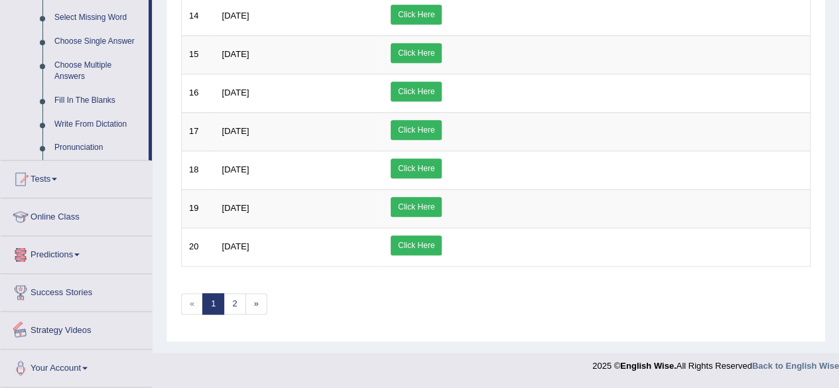
scroll to position [663, 0]
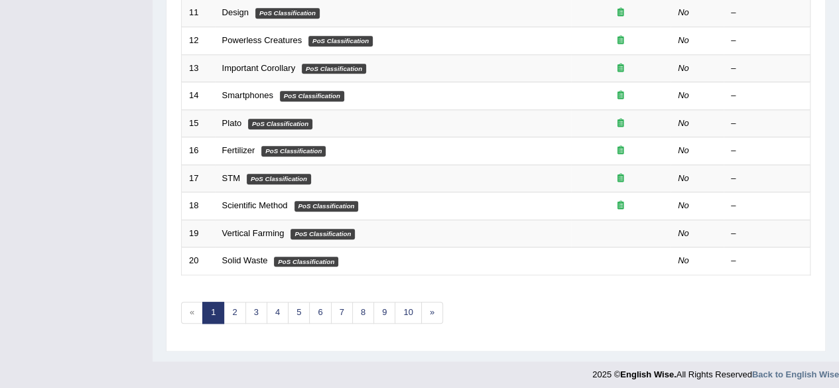
scroll to position [483, 0]
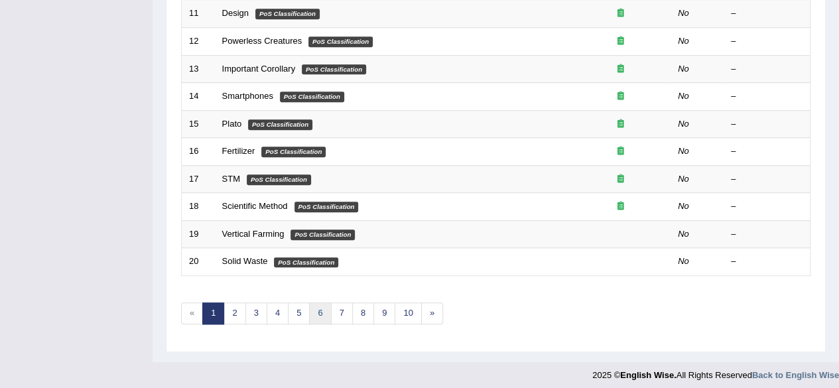
click at [316, 312] on link "6" at bounding box center [320, 313] width 22 height 22
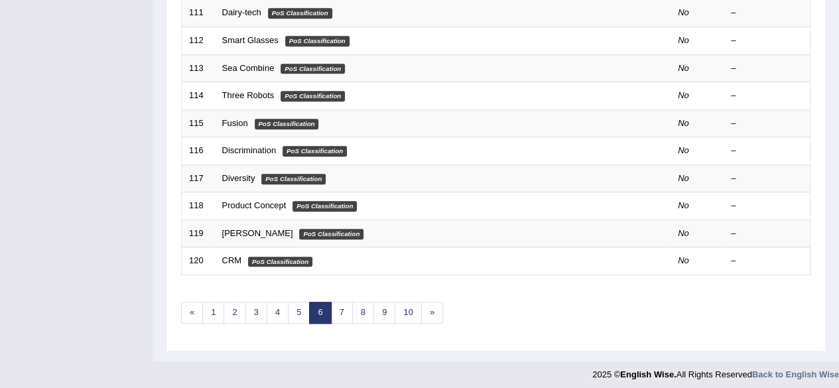
scroll to position [483, 0]
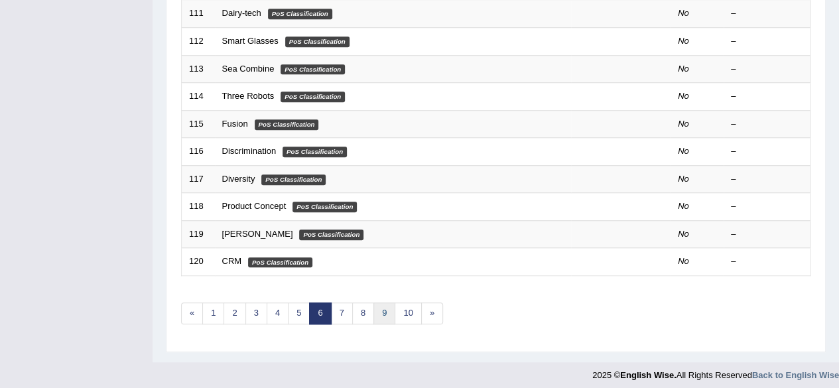
click at [379, 308] on link "9" at bounding box center [384, 313] width 22 height 22
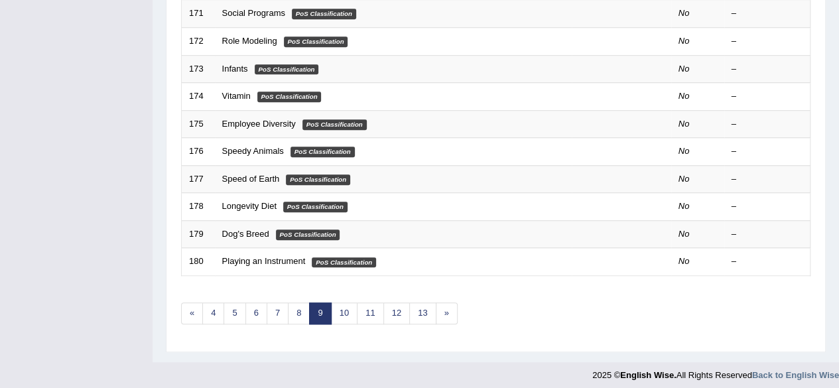
scroll to position [483, 0]
click at [418, 308] on link "13" at bounding box center [422, 313] width 27 height 22
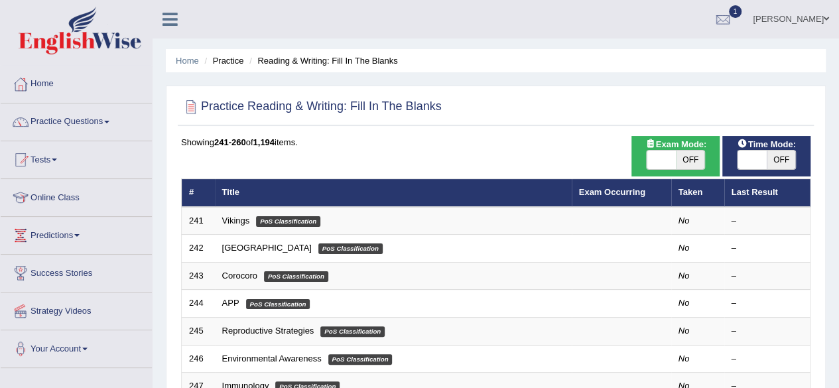
click at [235, 220] on link "Vikings" at bounding box center [236, 221] width 28 height 10
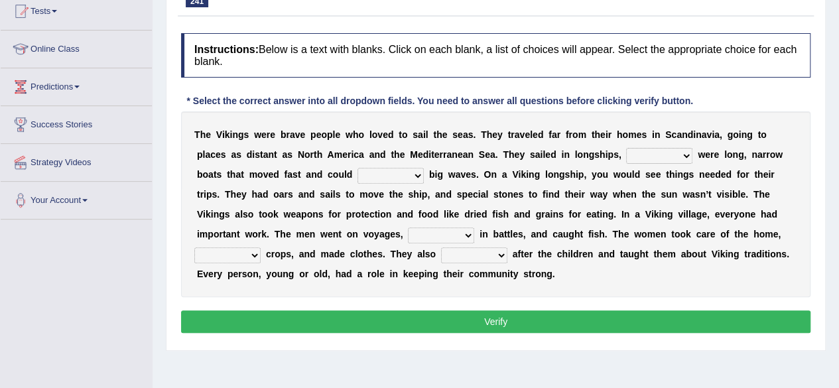
scroll to position [159, 0]
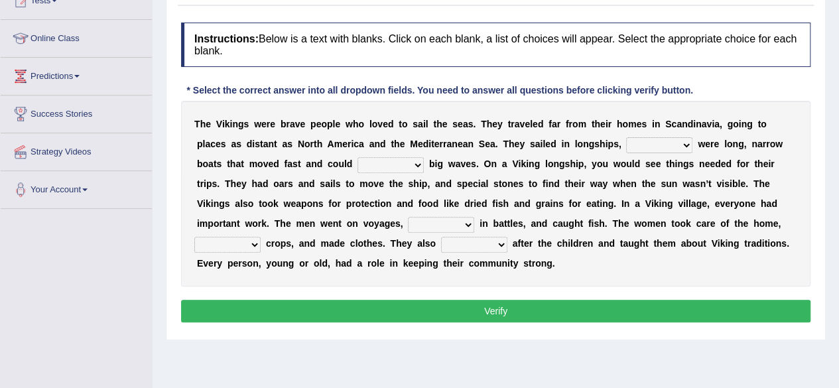
click at [680, 143] on select "that which what those" at bounding box center [659, 145] width 66 height 16
select select "that"
click at [626, 137] on select "that which what those" at bounding box center [659, 145] width 66 height 16
click at [395, 164] on select "handle whisper deal moderate" at bounding box center [390, 165] width 66 height 16
click at [357, 157] on select "handle whisper deal moderate" at bounding box center [390, 165] width 66 height 16
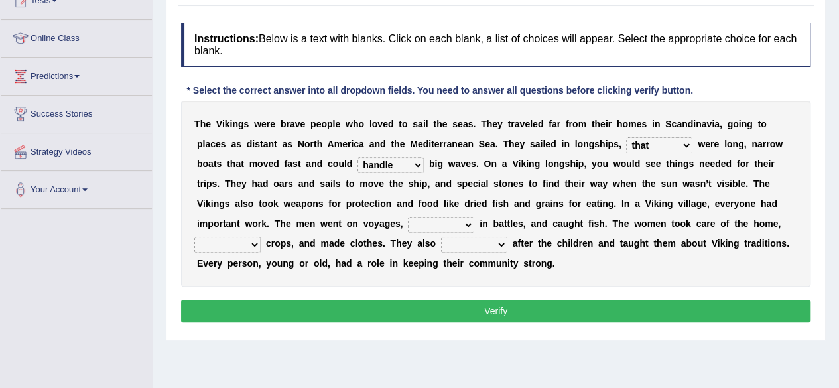
click at [407, 168] on select "handle whisper deal moderate" at bounding box center [390, 165] width 66 height 16
select select "moderate"
click at [357, 157] on select "handle whisper deal moderate" at bounding box center [390, 165] width 66 height 16
click at [450, 221] on select "injured opposed resolved fought" at bounding box center [441, 225] width 66 height 16
select select "fought"
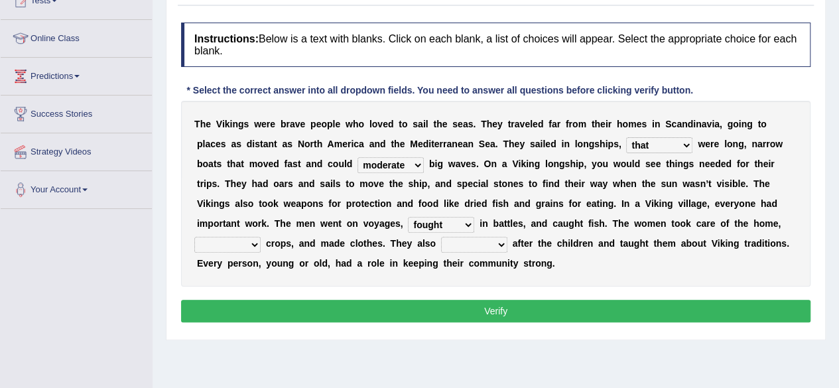
click at [408, 217] on select "injured opposed resolved fought" at bounding box center [441, 225] width 66 height 16
click at [251, 243] on select "sorted pulled grew spilt" at bounding box center [227, 245] width 66 height 16
select select "grew"
click at [194, 237] on select "sorted pulled grew spilt" at bounding box center [227, 245] width 66 height 16
click at [478, 247] on select "looked put took tend" at bounding box center [474, 245] width 66 height 16
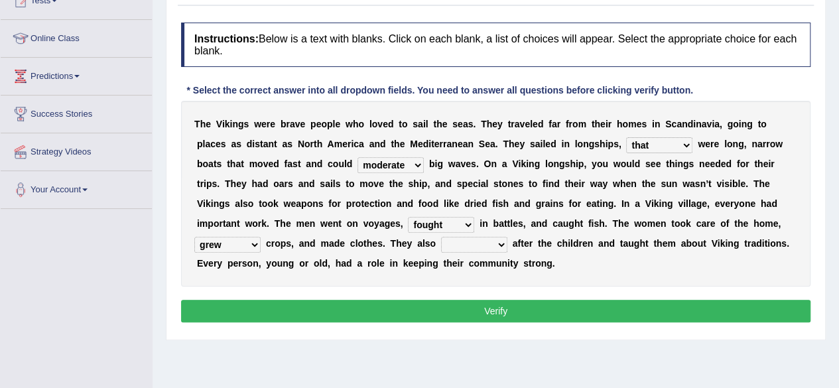
select select "looked"
click at [441, 237] on select "looked put took tend" at bounding box center [474, 245] width 66 height 16
click at [514, 308] on button "Verify" at bounding box center [495, 311] width 629 height 23
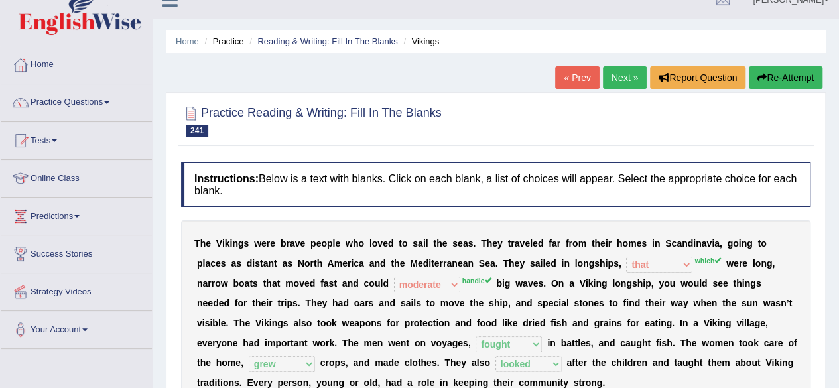
scroll to position [0, 0]
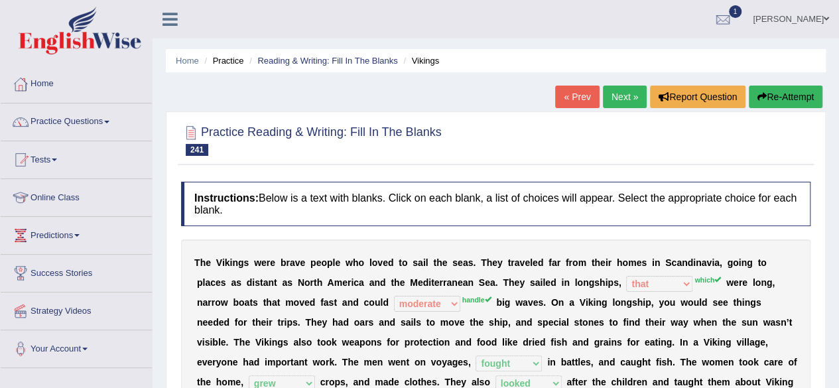
click at [626, 95] on link "Next »" at bounding box center [625, 97] width 44 height 23
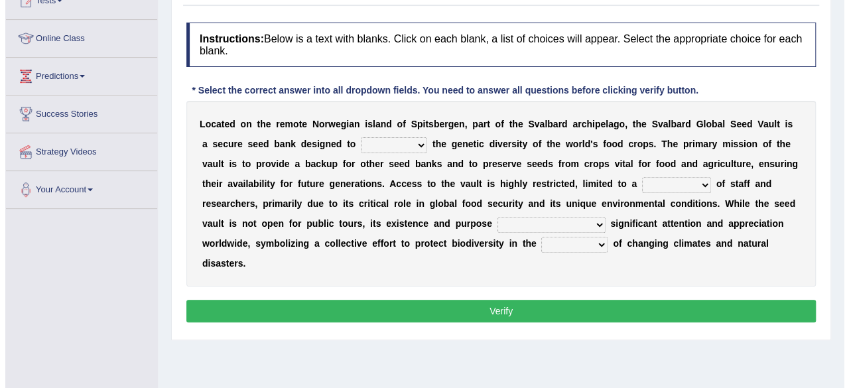
scroll to position [183, 0]
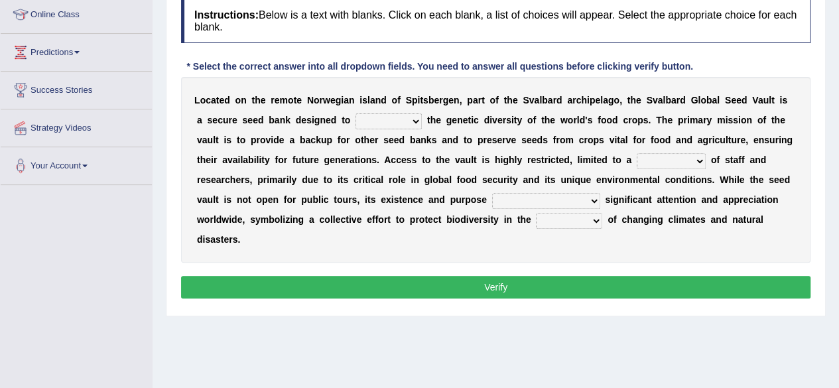
click at [399, 117] on select "withstand require safeguard remark" at bounding box center [388, 121] width 66 height 16
select select "require"
click at [355, 113] on select "withstand require safeguard remark" at bounding box center [388, 121] width 66 height 16
click at [689, 156] on select "component figure handful term" at bounding box center [671, 161] width 69 height 16
select select "component"
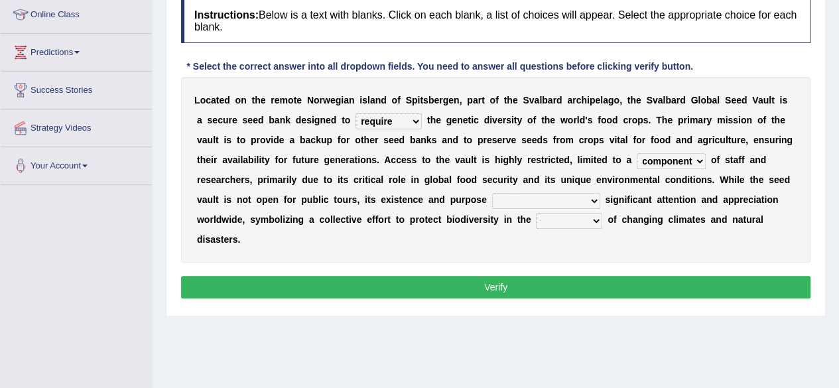
click at [637, 153] on select "component figure handful term" at bounding box center [671, 161] width 69 height 16
click at [562, 196] on select "garnering have garnered to garner are garnered" at bounding box center [546, 201] width 108 height 16
select select "have garnered"
click at [492, 193] on select "garnering have garnered to garner are garnered" at bounding box center [546, 201] width 108 height 16
click at [602, 219] on b at bounding box center [604, 219] width 5 height 11
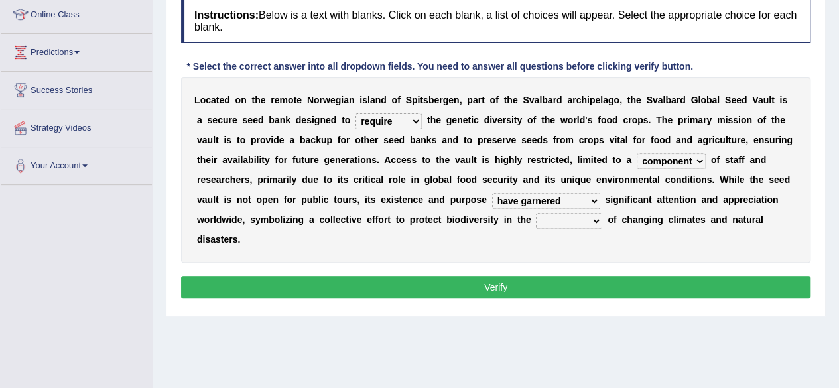
click at [602, 219] on b at bounding box center [604, 219] width 5 height 11
click at [600, 219] on select "mode direction face relation" at bounding box center [569, 221] width 66 height 16
select select "direction"
click at [536, 213] on select "mode direction face relation" at bounding box center [569, 221] width 66 height 16
click at [657, 279] on button "Verify" at bounding box center [495, 287] width 629 height 23
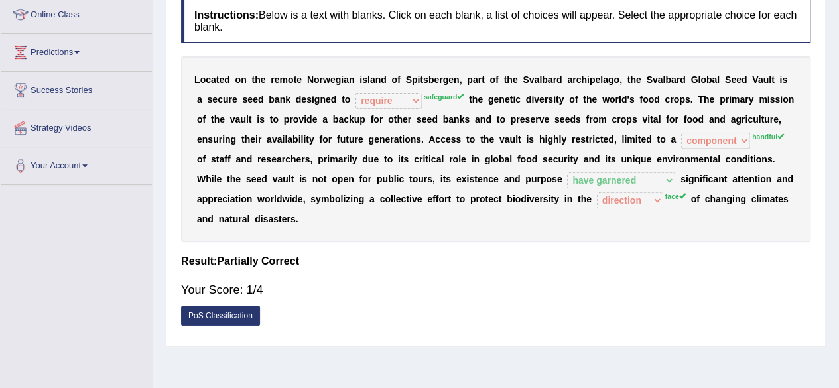
click at [231, 311] on link "PoS Classification" at bounding box center [220, 316] width 79 height 20
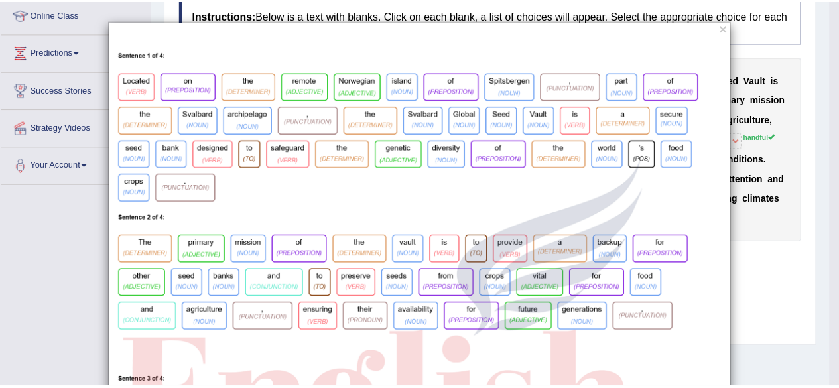
scroll to position [0, 0]
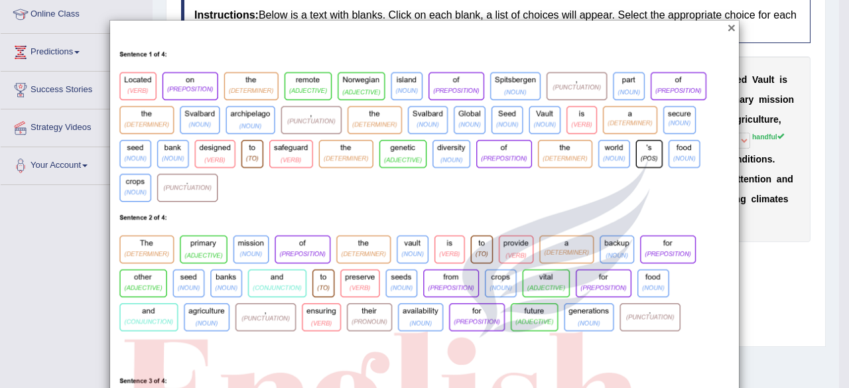
click at [728, 26] on button "×" at bounding box center [732, 28] width 8 height 14
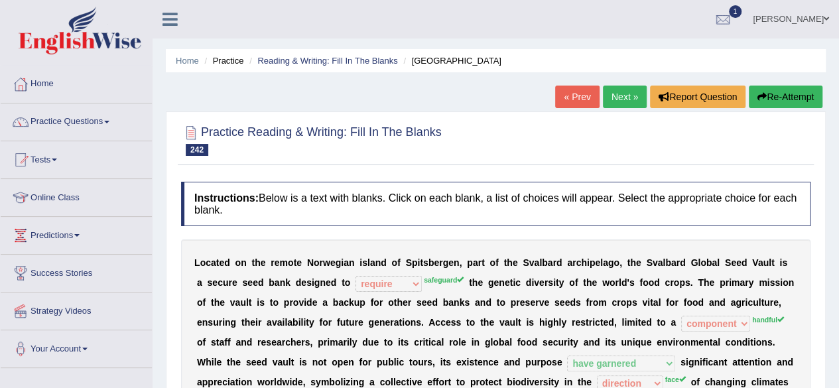
click at [629, 101] on link "Next »" at bounding box center [625, 97] width 44 height 23
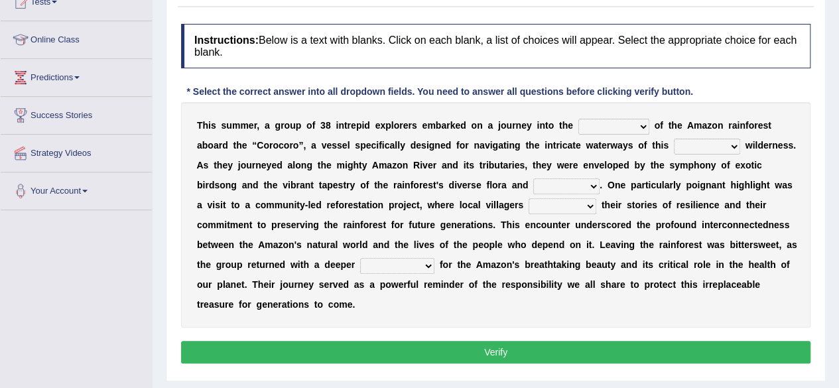
scroll to position [159, 0]
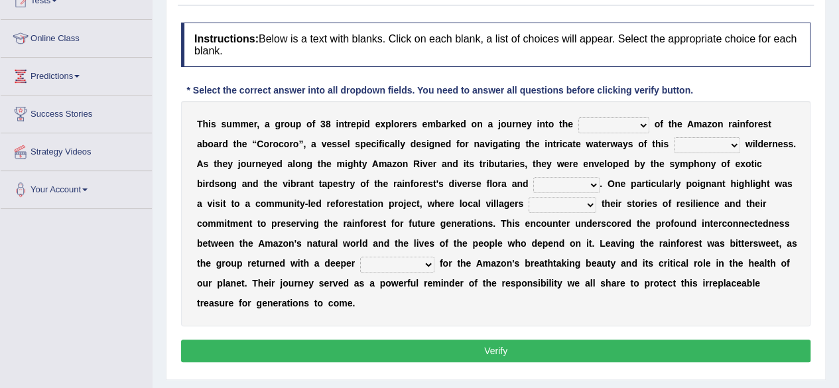
click at [631, 128] on select "cycle compilation heart source" at bounding box center [613, 125] width 71 height 16
select select "source"
click at [578, 117] on select "cycle compilation heart source" at bounding box center [613, 125] width 71 height 16
click at [729, 142] on select "literary lush neutral adequate" at bounding box center [707, 145] width 66 height 16
select select "adequate"
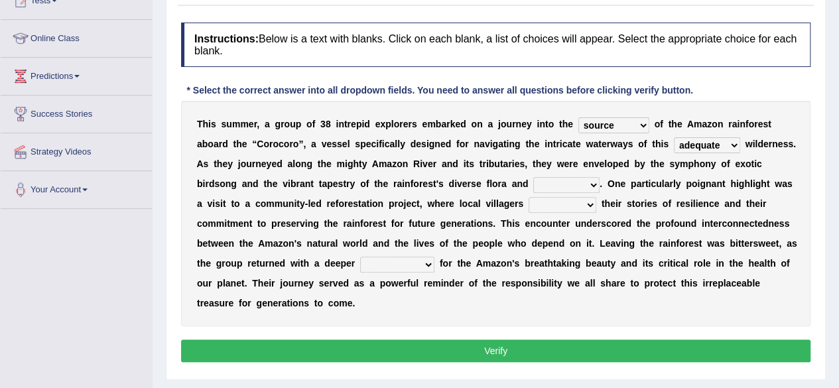
click at [674, 137] on select "literary lush neutral adequate" at bounding box center [707, 145] width 66 height 16
click at [574, 182] on select "guts fauna portions variability" at bounding box center [566, 185] width 66 height 16
select select "fauna"
click at [533, 177] on select "guts fauna portions variability" at bounding box center [566, 185] width 66 height 16
click at [586, 204] on select "supervised negotiated ignored shared" at bounding box center [563, 205] width 68 height 16
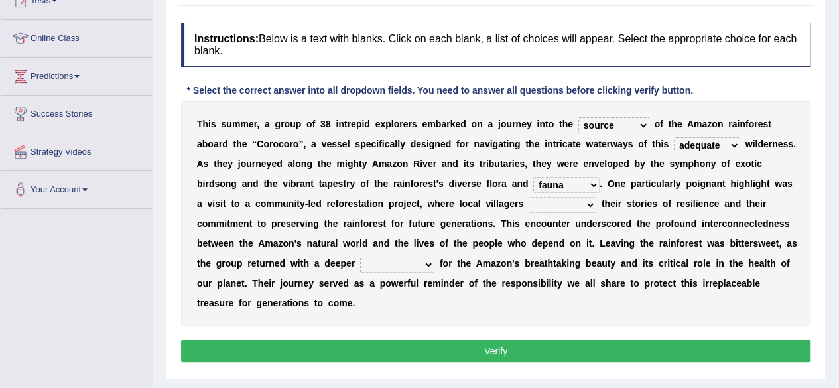
select select "ignored"
click at [529, 197] on select "supervised negotiated ignored shared" at bounding box center [563, 205] width 68 height 16
click at [413, 265] on select "flexibility expansion maturity appreciation" at bounding box center [397, 265] width 74 height 16
select select "expansion"
click at [360, 257] on select "flexibility expansion maturity appreciation" at bounding box center [397, 265] width 74 height 16
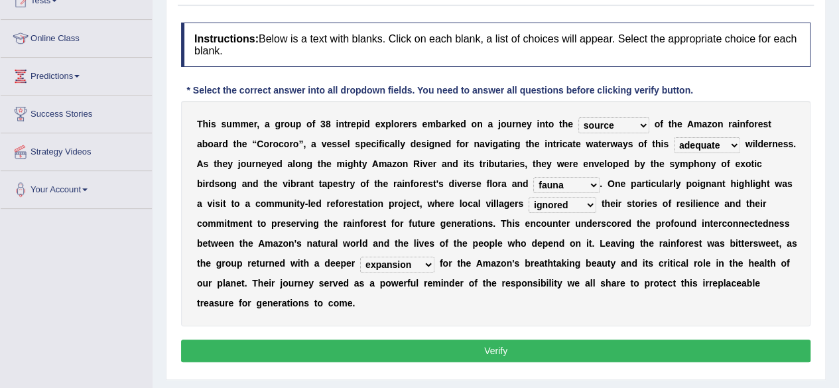
click at [464, 348] on button "Verify" at bounding box center [495, 351] width 629 height 23
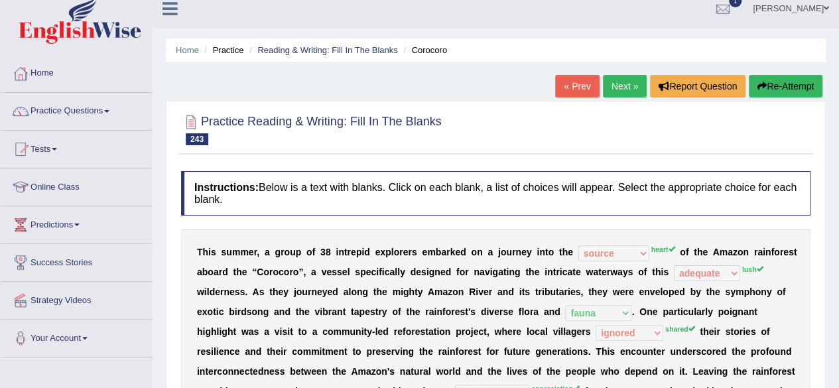
scroll to position [0, 0]
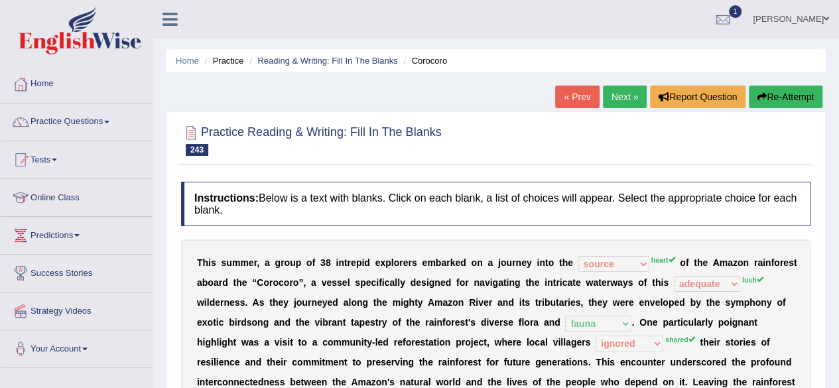
click at [621, 97] on link "Next »" at bounding box center [625, 97] width 44 height 23
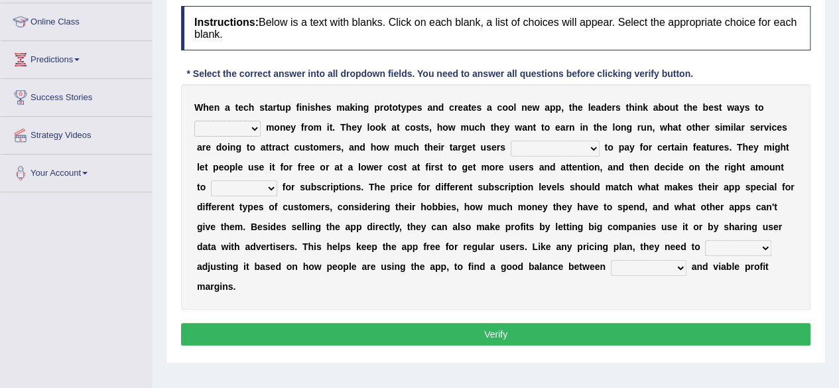
scroll to position [212, 0]
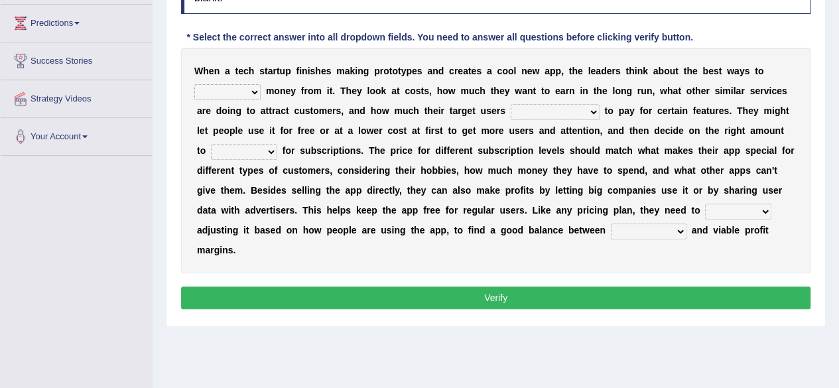
click at [254, 91] on select "make ensure offer pull" at bounding box center [227, 92] width 66 height 16
select select "offer"
click at [194, 84] on select "make ensure offer pull" at bounding box center [227, 92] width 66 height 16
click at [243, 92] on select "make ensure offer pull" at bounding box center [227, 92] width 66 height 16
click at [194, 84] on select "make ensure offer pull" at bounding box center [227, 92] width 66 height 16
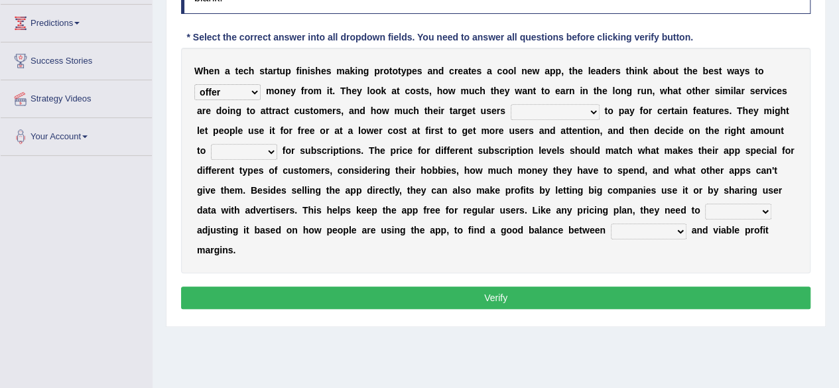
click at [558, 110] on select "willingly are willing that willingness willing" at bounding box center [555, 112] width 89 height 16
select select "willing"
click at [511, 104] on select "willingly are willing that willingness willing" at bounding box center [555, 112] width 89 height 16
click at [253, 155] on select "prepare illuminate charge evaluate" at bounding box center [244, 152] width 66 height 16
select select "charge"
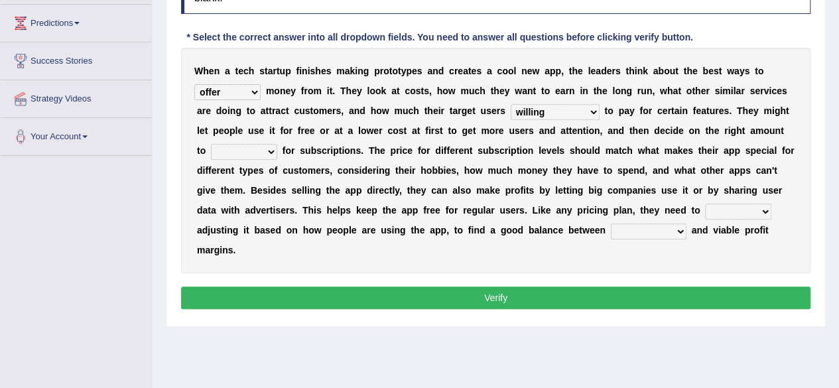
click at [211, 144] on select "prepare illuminate charge evaluate" at bounding box center [244, 152] width 66 height 16
click at [729, 210] on select "keep turn provide expose" at bounding box center [738, 212] width 66 height 16
select select "provide"
click at [705, 204] on select "keep turn provide expose" at bounding box center [738, 212] width 66 height 16
click at [673, 231] on select "affordability assignments borders participants" at bounding box center [649, 232] width 76 height 16
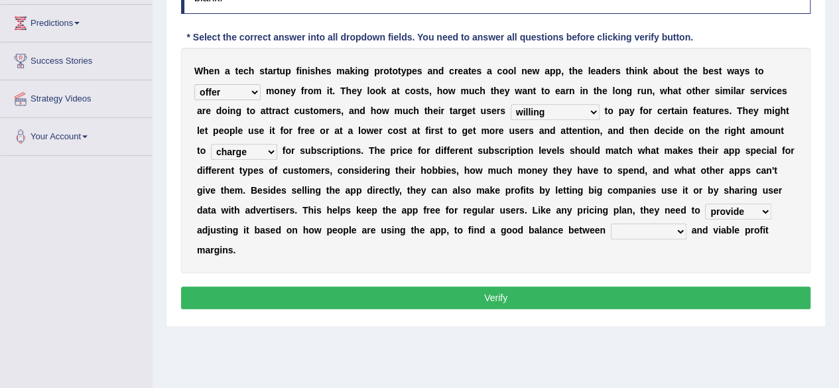
select select "participants"
click at [611, 224] on select "affordability assignments borders participants" at bounding box center [649, 232] width 76 height 16
click at [610, 291] on button "Verify" at bounding box center [495, 298] width 629 height 23
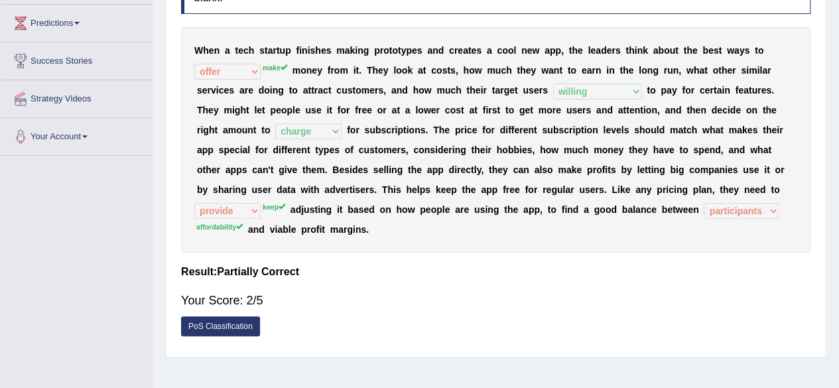
scroll to position [0, 0]
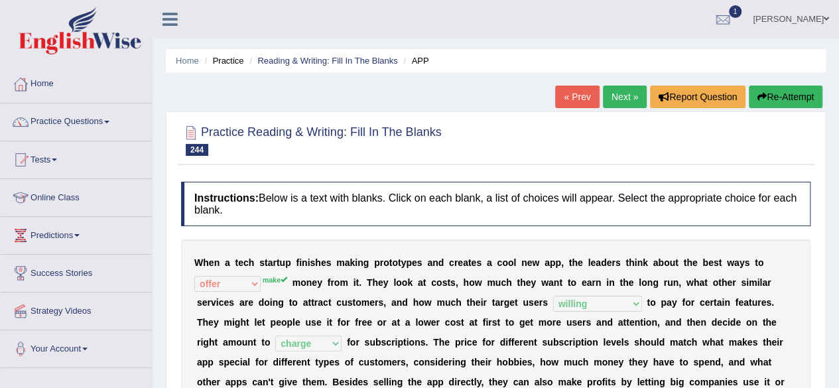
click at [619, 94] on link "Next »" at bounding box center [625, 97] width 44 height 23
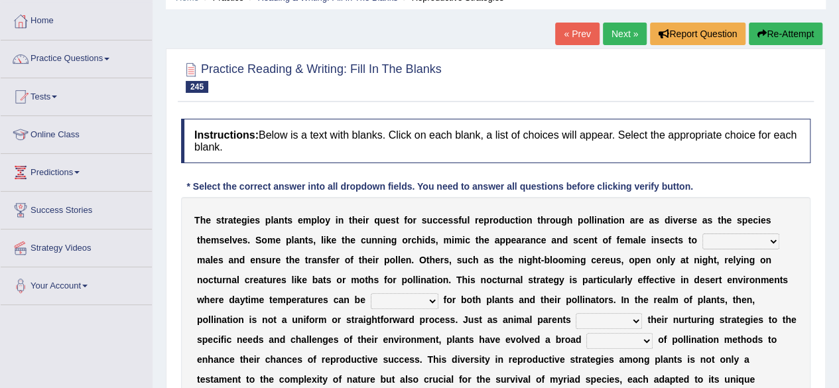
scroll to position [159, 0]
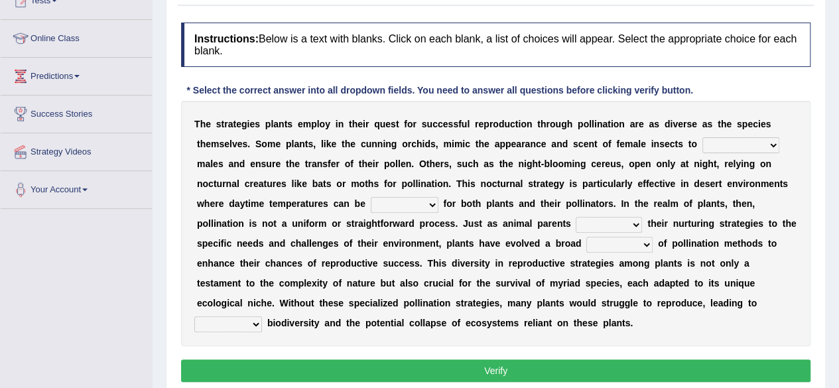
click at [765, 143] on select "acknowledge view discourage attract" at bounding box center [740, 145] width 77 height 16
select select "attract"
click at [702, 137] on select "acknowledge view discourage attract" at bounding box center [740, 145] width 77 height 16
click at [424, 202] on select "prohibitive prohibited prohibiting prohibition" at bounding box center [405, 205] width 68 height 16
select select "prohibited"
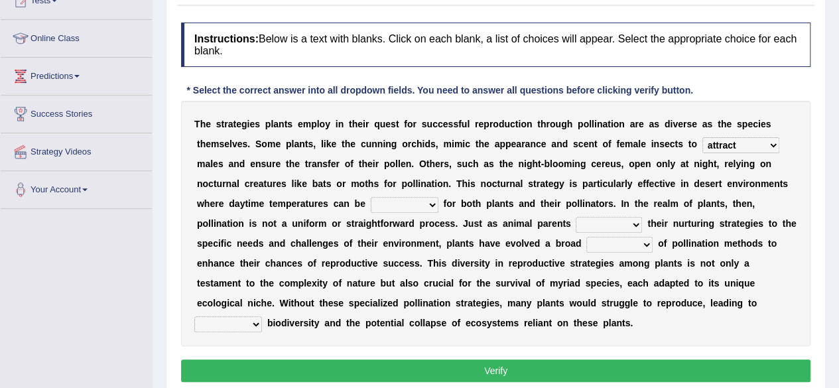
click at [371, 197] on select "prohibitive prohibited prohibiting prohibition" at bounding box center [405, 205] width 68 height 16
click at [428, 200] on select "prohibitive prohibited prohibiting prohibition" at bounding box center [405, 205] width 68 height 16
click at [614, 221] on select "relax advocate adapt win" at bounding box center [609, 225] width 66 height 16
select select "adapt"
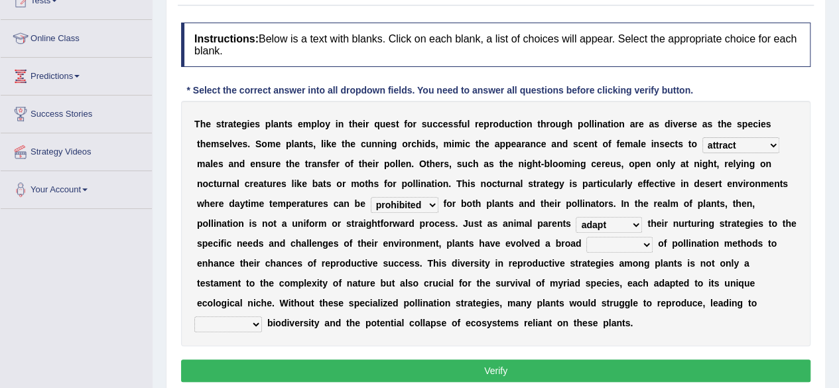
click at [576, 217] on select "relax advocate adapt win" at bounding box center [609, 225] width 66 height 16
click at [635, 242] on select "spectrum survival revenue zone" at bounding box center [619, 245] width 66 height 16
select select "zone"
click at [586, 237] on select "spectrum survival revenue zone" at bounding box center [619, 245] width 66 height 16
click at [262, 316] on select "initial diminished prime retired" at bounding box center [228, 324] width 68 height 16
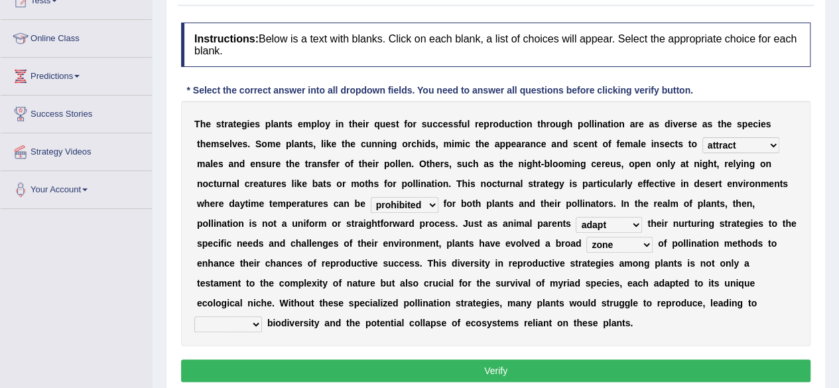
select select "initial"
click at [262, 316] on select "initial diminished prime retired" at bounding box center [228, 324] width 68 height 16
click at [619, 359] on button "Verify" at bounding box center [495, 370] width 629 height 23
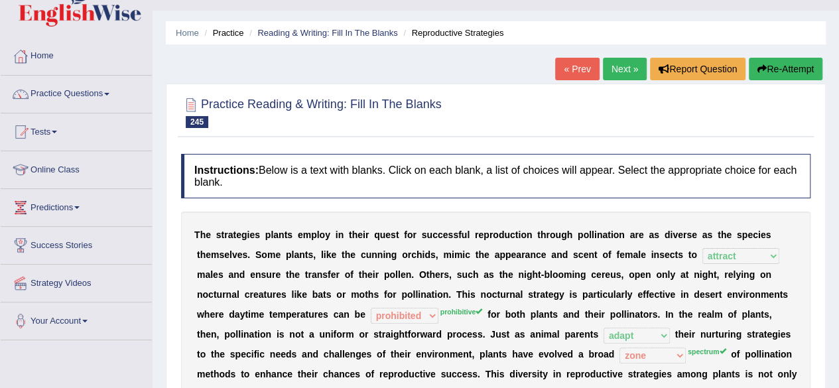
scroll to position [27, 0]
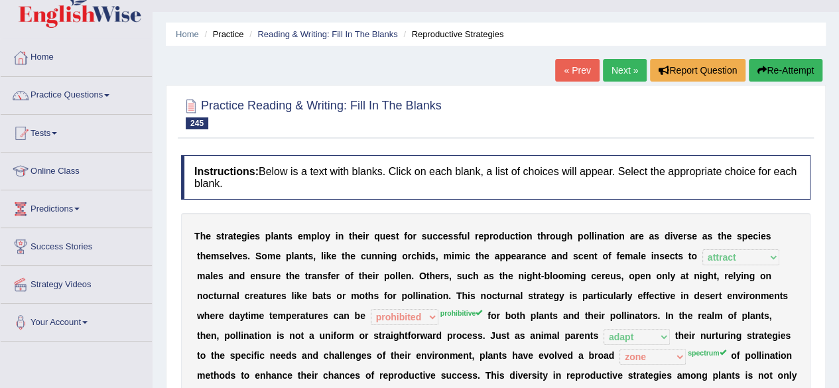
click at [611, 70] on link "Next »" at bounding box center [625, 70] width 44 height 23
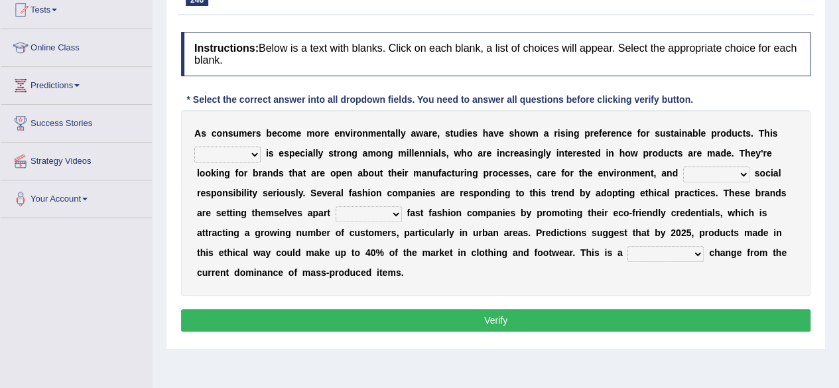
click at [247, 152] on select "duty balance context trend" at bounding box center [227, 155] width 66 height 16
select select "trend"
click at [194, 147] on select "duty balance context trend" at bounding box center [227, 155] width 66 height 16
click at [728, 174] on select "take raise get make" at bounding box center [716, 174] width 66 height 16
select select "take"
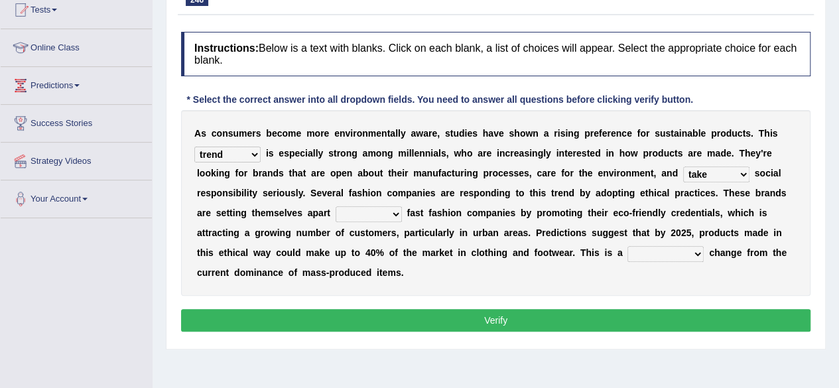
click at [683, 166] on select "take raise get make" at bounding box center [716, 174] width 66 height 16
click at [732, 173] on select "take raise get make" at bounding box center [716, 174] width 66 height 16
click at [389, 211] on select "into for away from" at bounding box center [369, 214] width 66 height 16
select select "for"
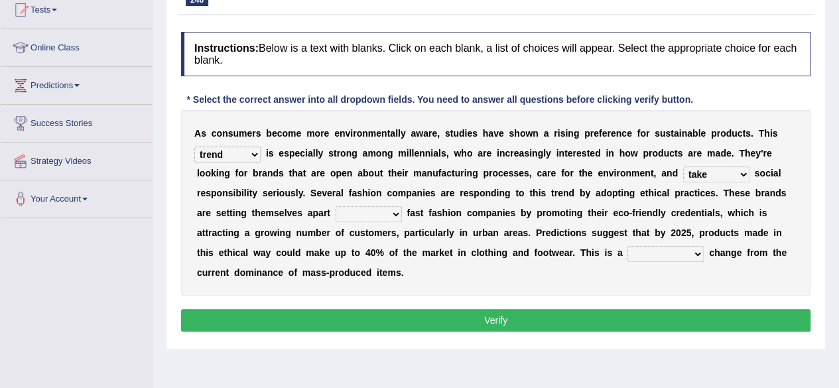
click at [336, 206] on select "into for away from" at bounding box center [369, 214] width 66 height 16
click at [683, 253] on select "respective conventional potential significant" at bounding box center [665, 254] width 76 height 16
select select "significant"
click at [627, 246] on select "respective conventional potential significant" at bounding box center [665, 254] width 76 height 16
click at [581, 312] on button "Verify" at bounding box center [495, 320] width 629 height 23
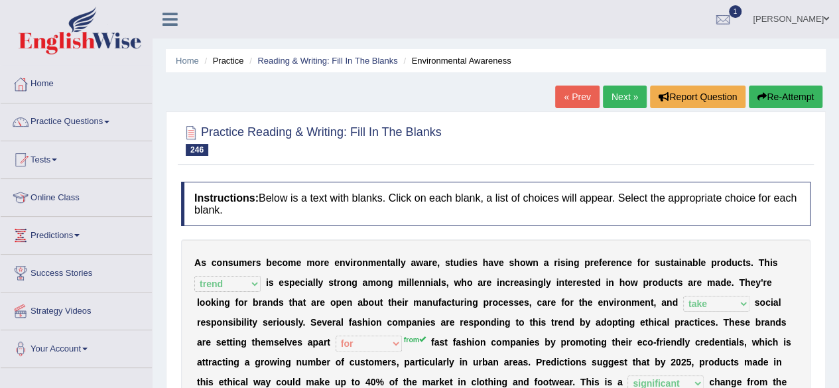
click at [619, 101] on link "Next »" at bounding box center [625, 97] width 44 height 23
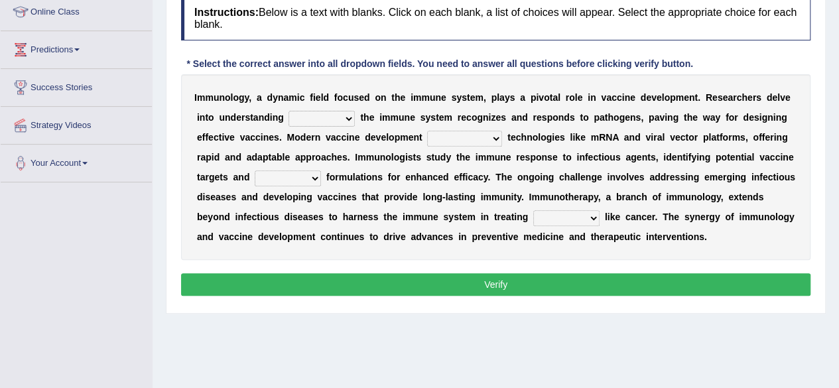
scroll to position [207, 0]
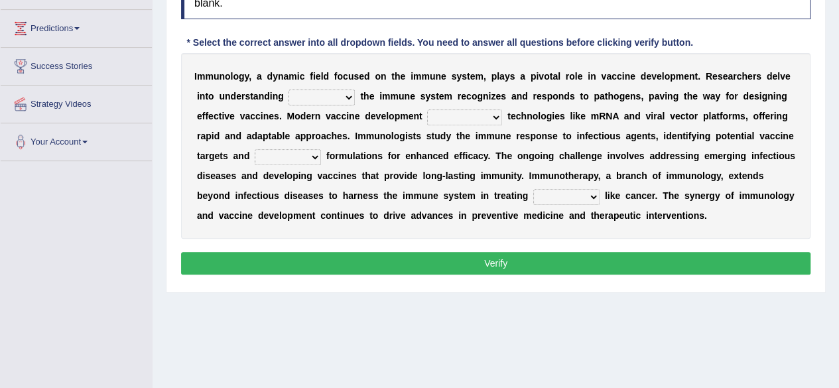
click at [346, 96] on select "which what that how" at bounding box center [322, 98] width 66 height 16
select select "that"
click at [289, 90] on select "which what that how" at bounding box center [322, 98] width 66 height 16
click at [488, 122] on select "persists settles incorporates isolates" at bounding box center [464, 117] width 75 height 16
select select "persists"
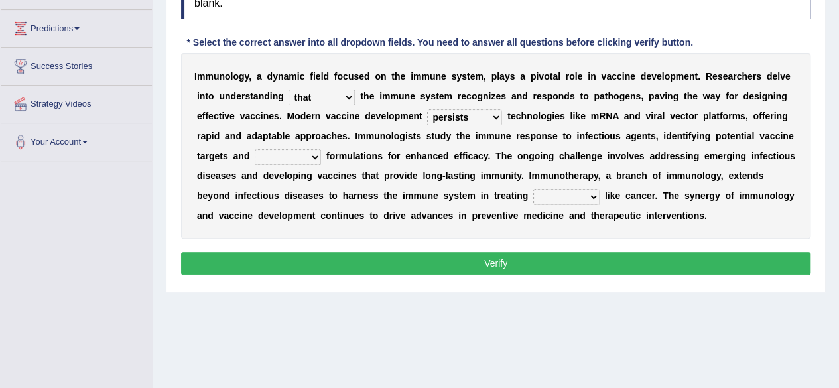
click at [427, 109] on select "persists settles incorporates isolates" at bounding box center [464, 117] width 75 height 16
click at [310, 160] on select "funding slipping spreading optimizing" at bounding box center [288, 157] width 66 height 16
select select "funding"
click at [255, 149] on select "funding slipping spreading optimizing" at bounding box center [288, 157] width 66 height 16
click at [577, 198] on select "conditions attitudes themes projects" at bounding box center [566, 197] width 66 height 16
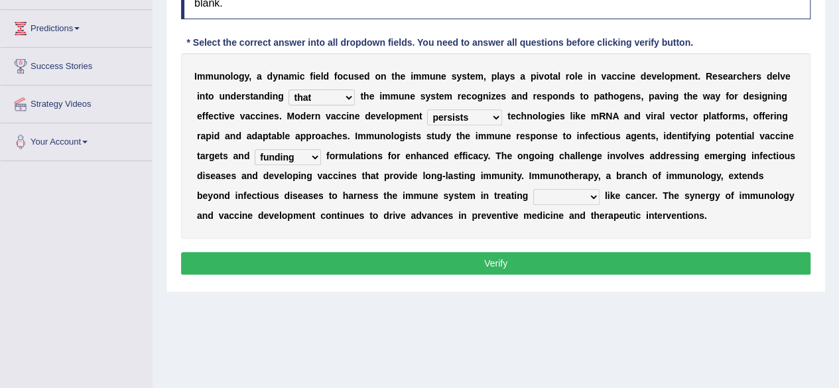
select select "conditions"
click at [533, 189] on select "conditions attitudes themes projects" at bounding box center [566, 197] width 66 height 16
click at [569, 257] on button "Verify" at bounding box center [495, 263] width 629 height 23
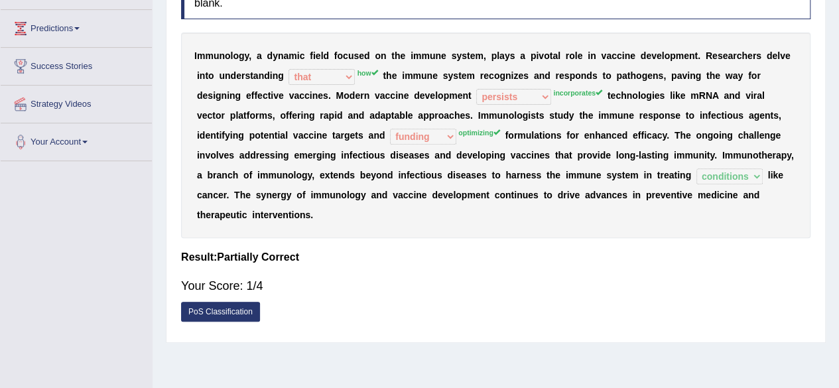
scroll to position [0, 0]
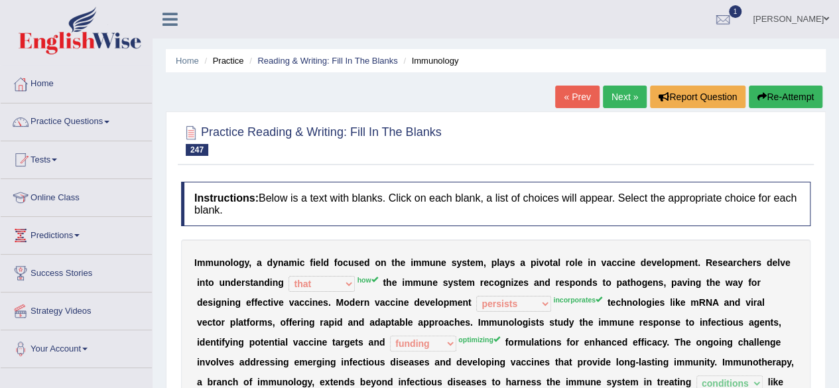
click at [621, 98] on link "Next »" at bounding box center [625, 97] width 44 height 23
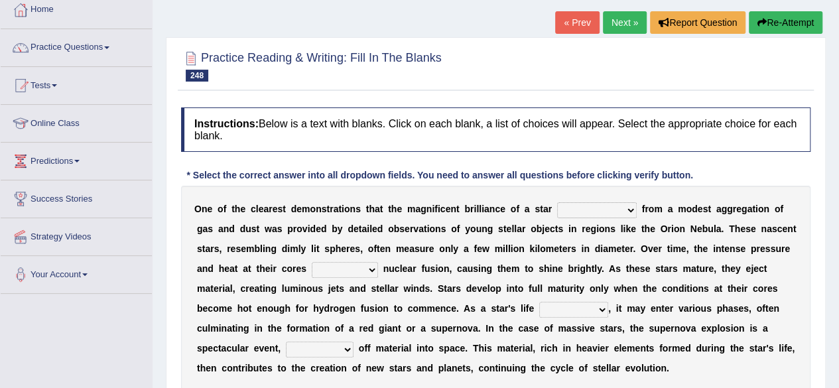
scroll to position [106, 0]
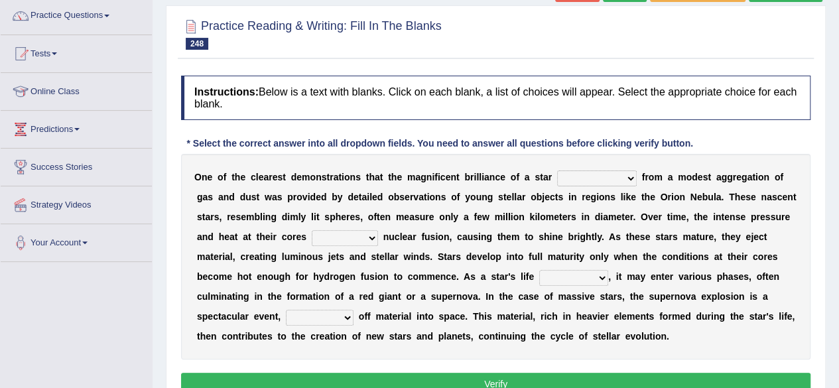
click at [612, 178] on select "impersonates subordinates coordinates originates" at bounding box center [597, 178] width 80 height 16
select select "coordinates"
click at [557, 170] on select "impersonates subordinates coordinates originates" at bounding box center [597, 178] width 80 height 16
click at [361, 243] on select "reside verify transport initiate" at bounding box center [345, 238] width 66 height 16
select select "verify"
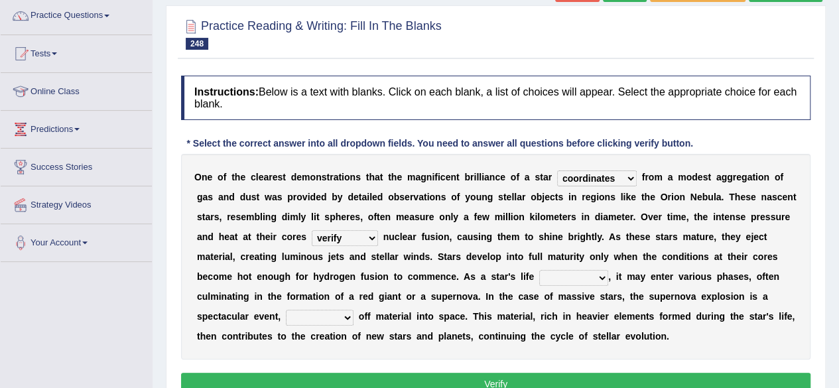
click at [312, 230] on select "reside verify transport initiate" at bounding box center [345, 238] width 66 height 16
click at [592, 273] on select "inserts revises extracts progresses" at bounding box center [573, 278] width 69 height 16
select select "progresses"
click at [539, 270] on select "inserts revises extracts progresses" at bounding box center [573, 278] width 69 height 16
click at [339, 318] on select "turning channeling hauling casting" at bounding box center [320, 318] width 68 height 16
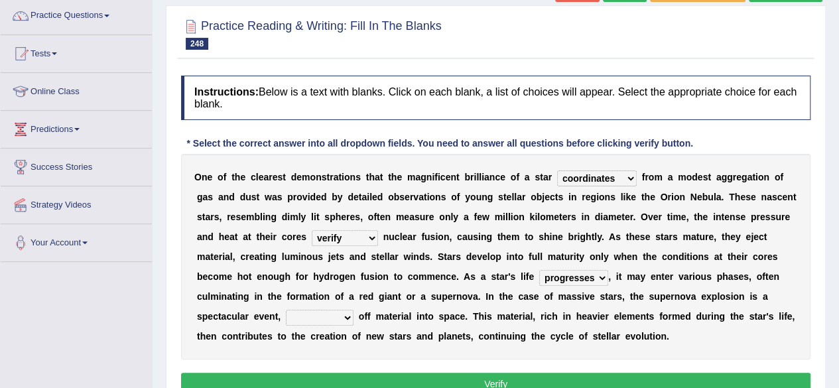
select select "turning"
click at [286, 310] on select "turning channeling hauling casting" at bounding box center [320, 318] width 68 height 16
click at [585, 377] on button "Verify" at bounding box center [495, 384] width 629 height 23
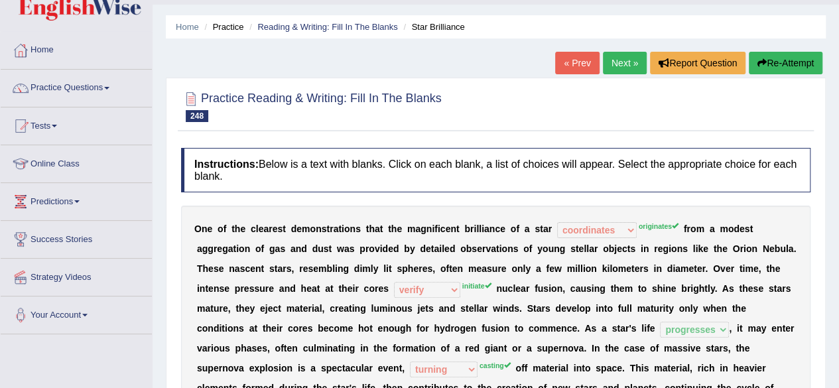
scroll to position [0, 0]
